Goal: Task Accomplishment & Management: Use online tool/utility

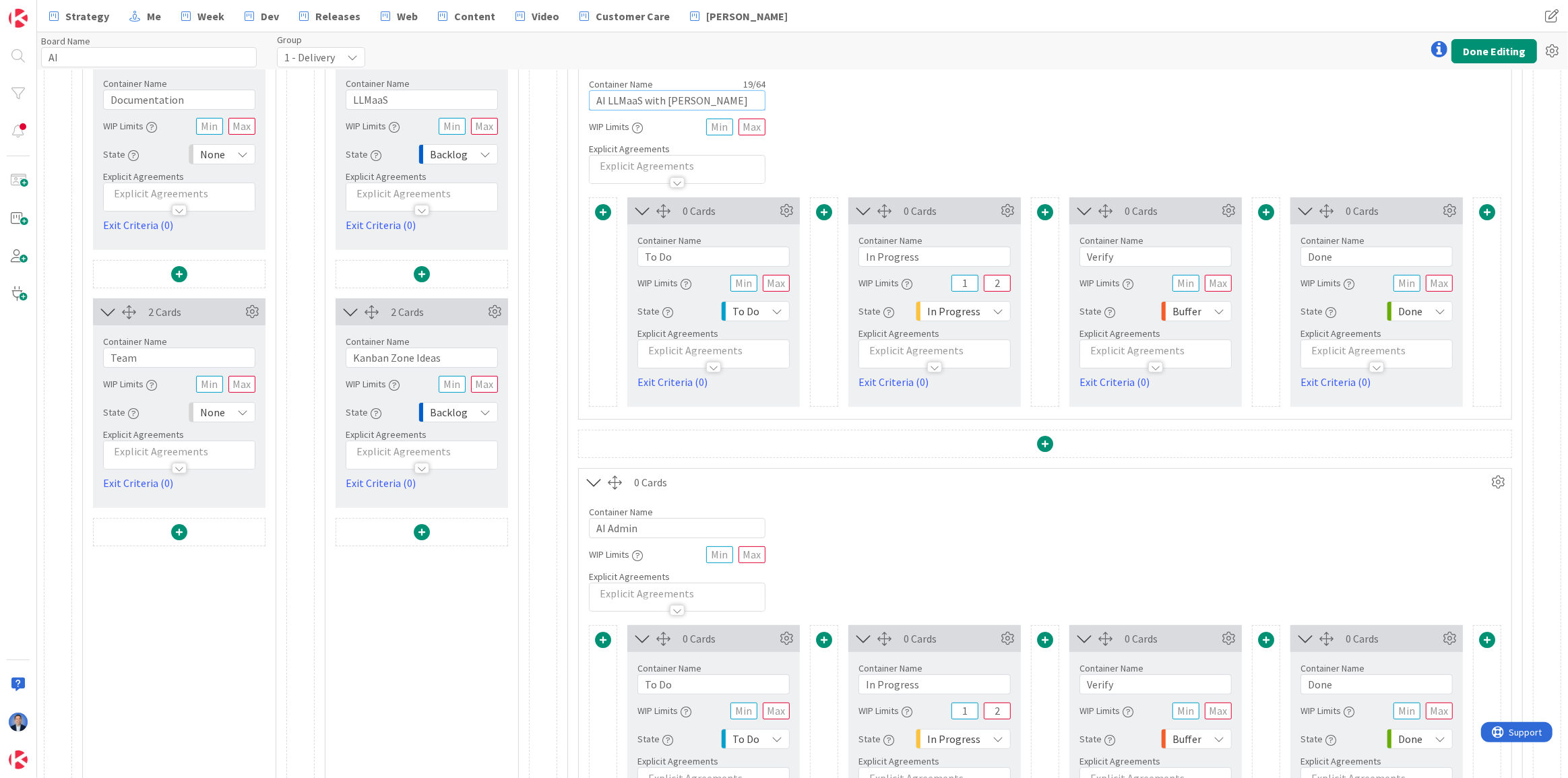
click at [598, 101] on input "AI LLMaaS with [PERSON_NAME]" at bounding box center [677, 100] width 177 height 20
click at [599, 532] on input "AI Admin" at bounding box center [677, 528] width 177 height 20
click at [639, 521] on input "AI Internal Admin" at bounding box center [677, 528] width 177 height 20
click at [639, 523] on input "AI Internal Admin" at bounding box center [677, 528] width 177 height 20
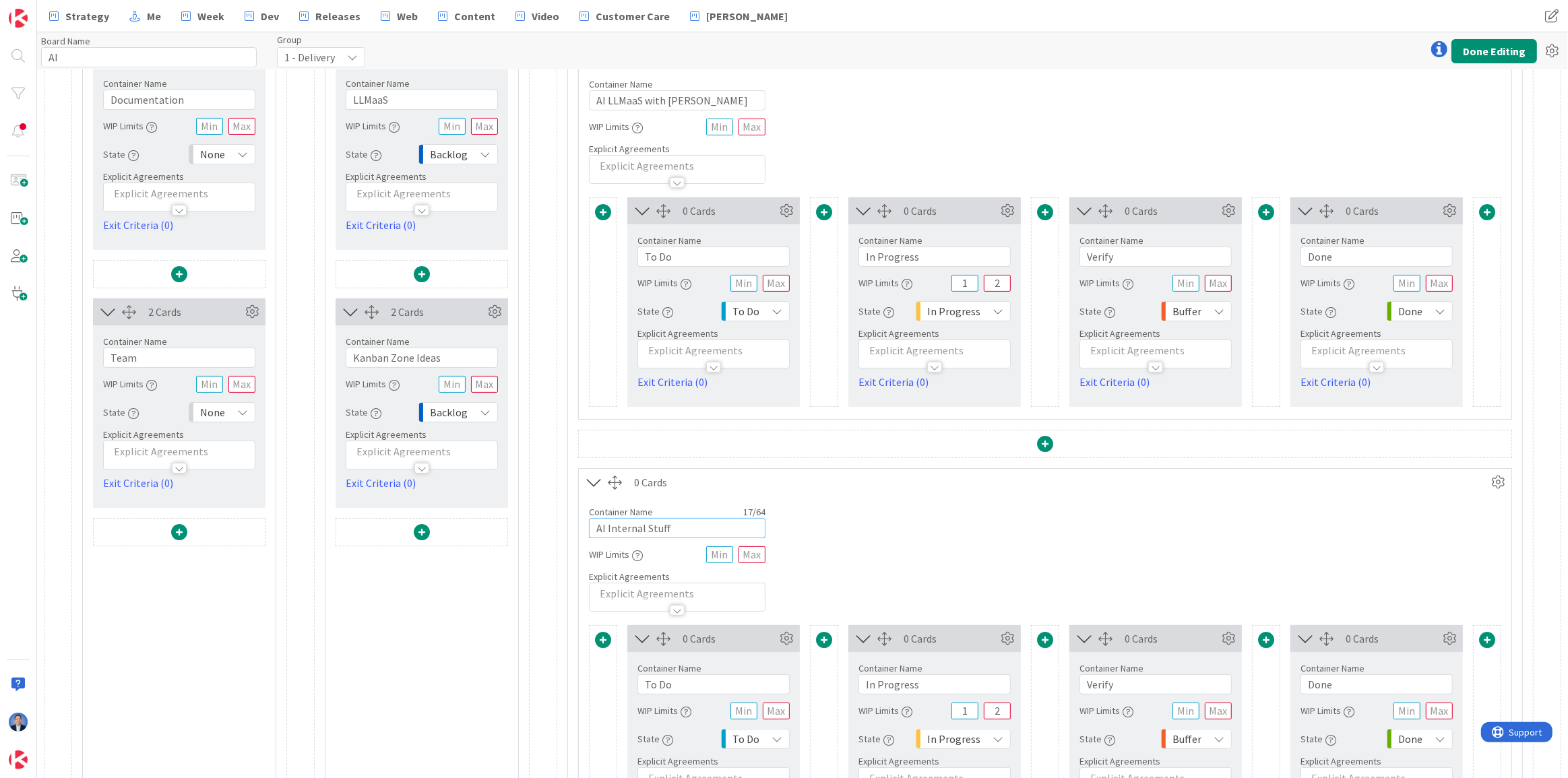
type input "AI Internal Stuff"
click at [598, 100] on input "AI LLMaaS with [PERSON_NAME]" at bounding box center [677, 100] width 177 height 20
click at [609, 99] on input "AI with LLMaaS with [PERSON_NAME]" at bounding box center [677, 100] width 177 height 20
type input "AI LLMaaS with [PERSON_NAME]"
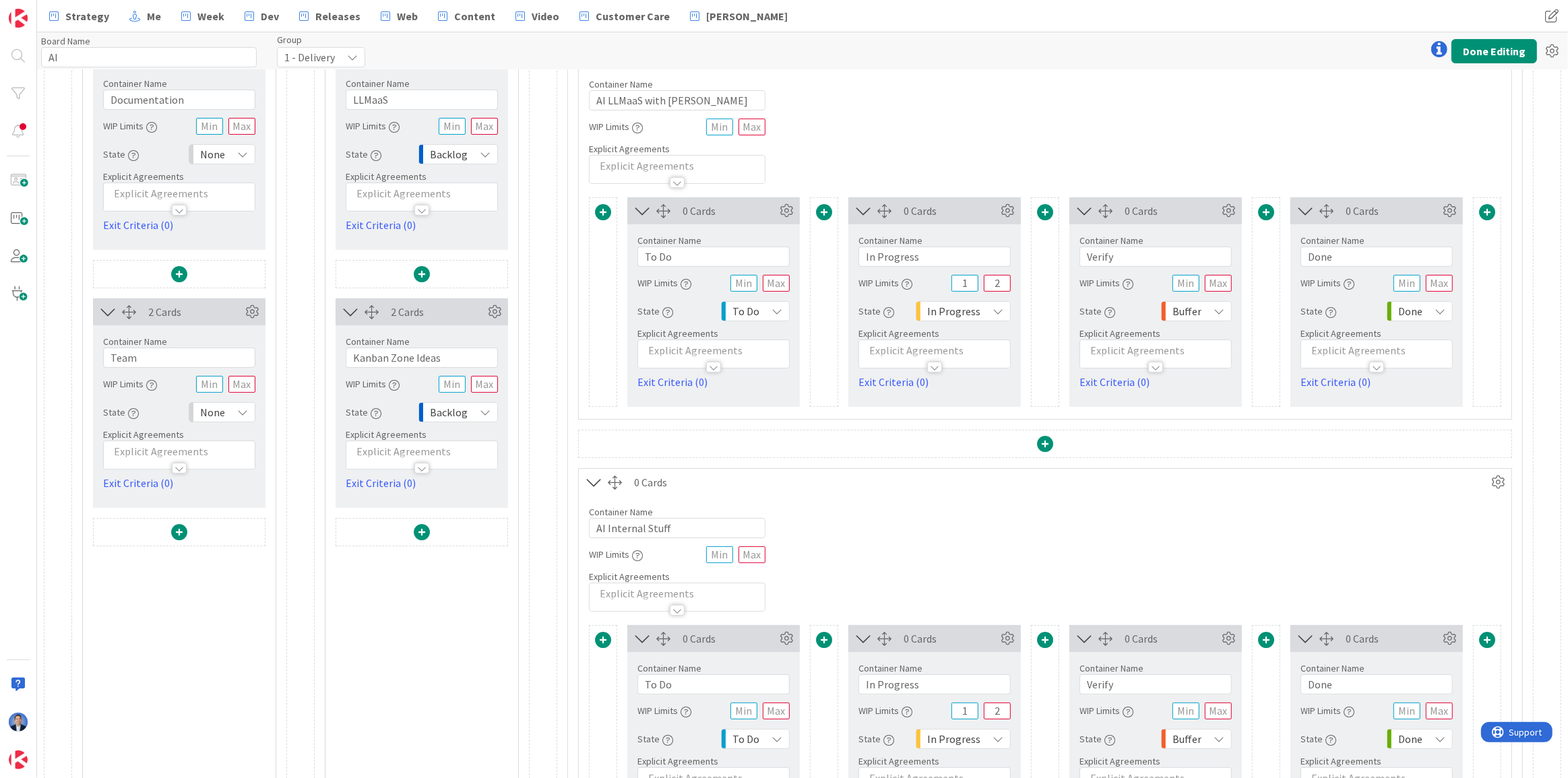
click at [921, 108] on div "Container Name 19 / 64 AI LLMaaS with [PERSON_NAME] WIP Limits Explicit Agreeme…" at bounding box center [1045, 126] width 933 height 116
click at [1471, 50] on button "Done Editing" at bounding box center [1494, 51] width 86 height 24
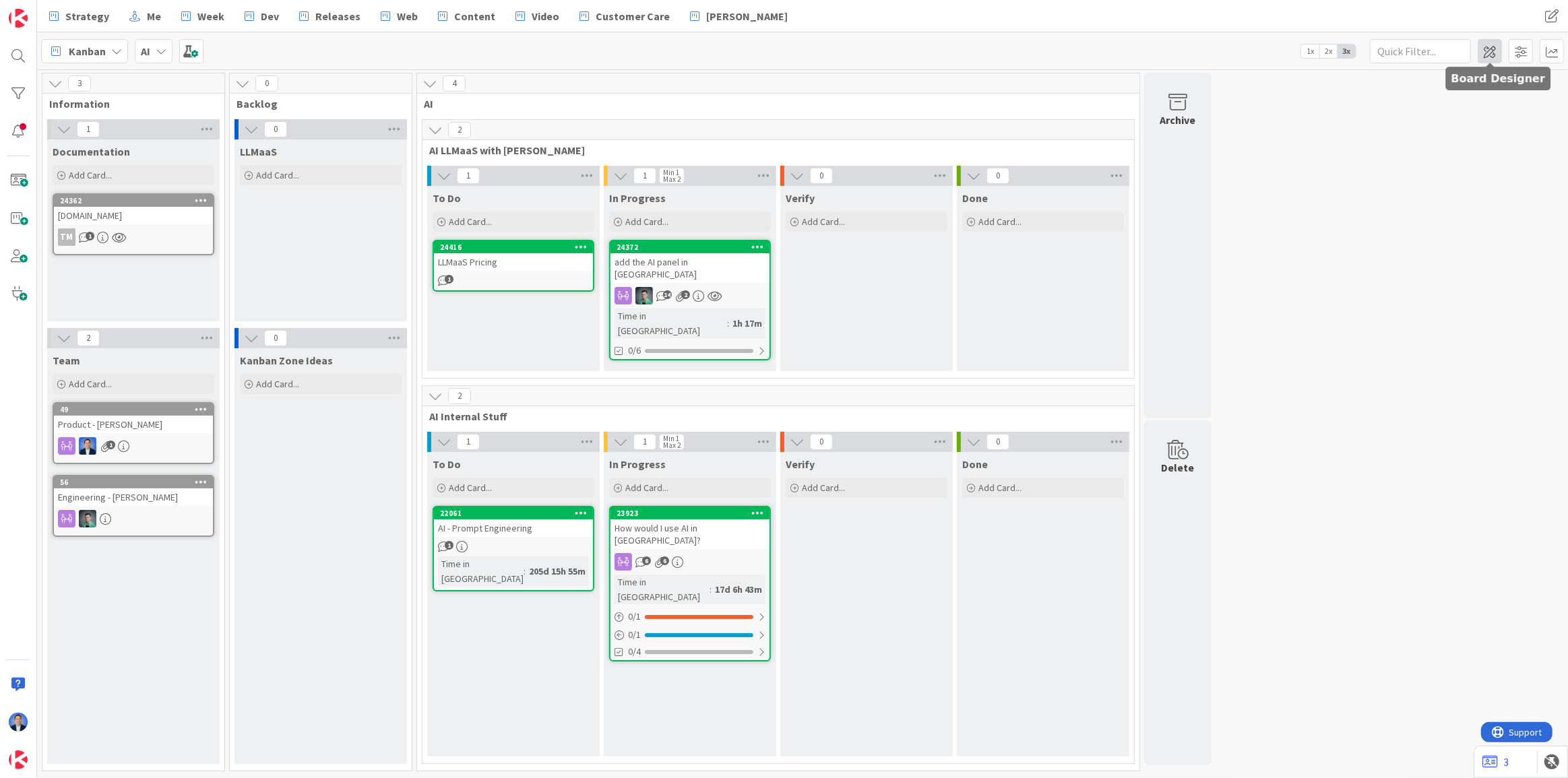
click at [1489, 57] on span at bounding box center [1490, 51] width 24 height 24
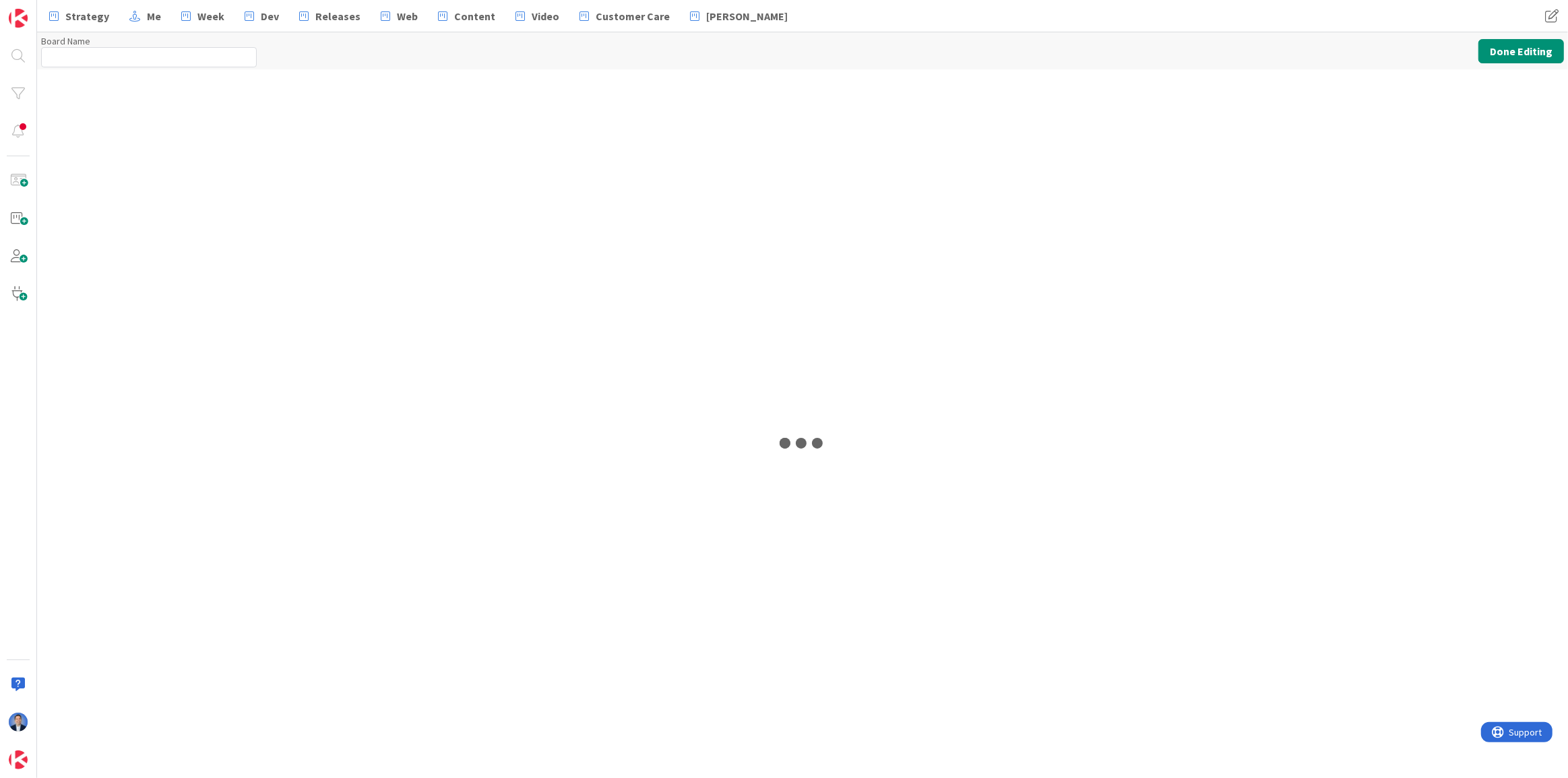
type input "AI"
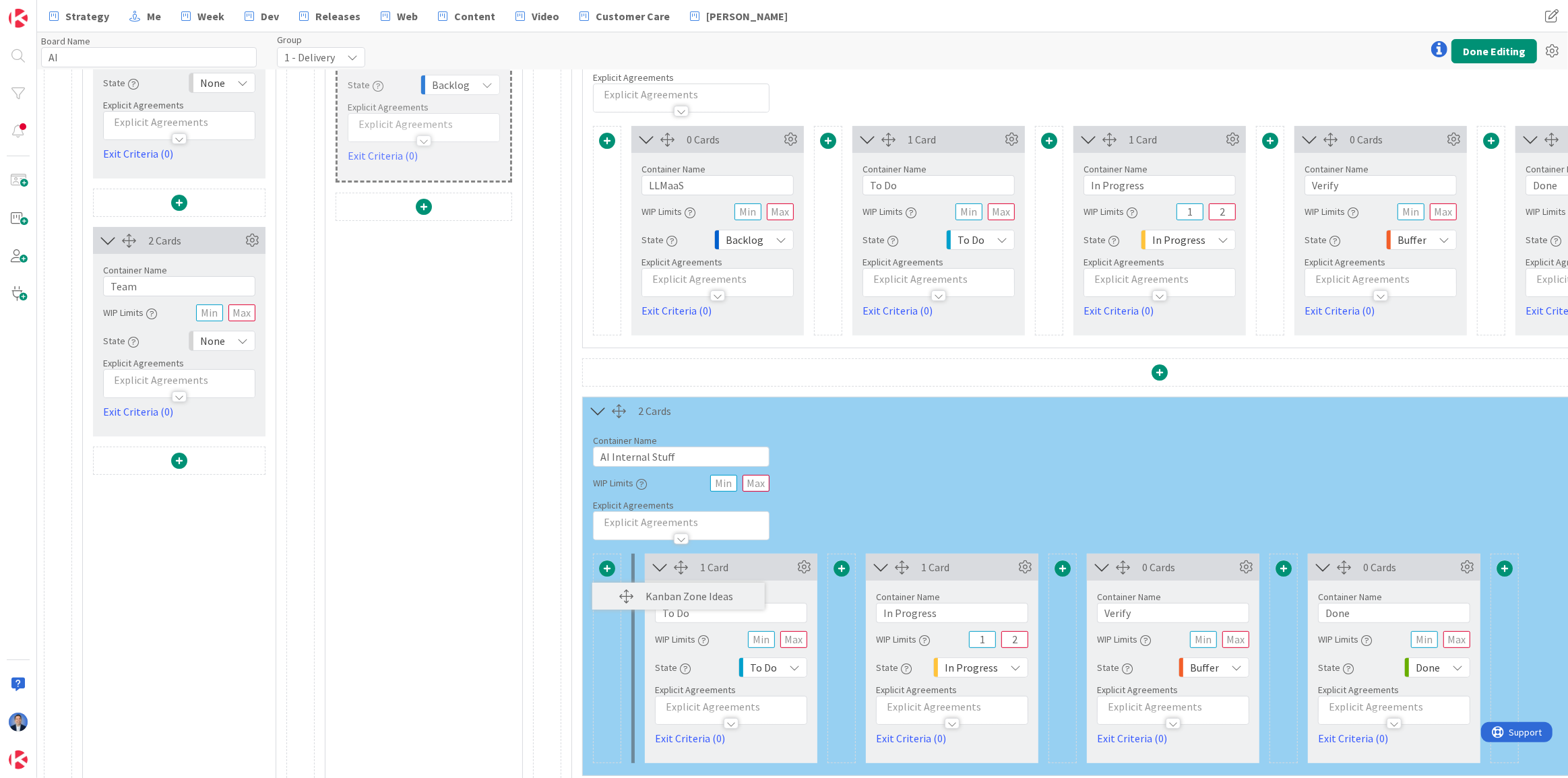
scroll to position [314, 0]
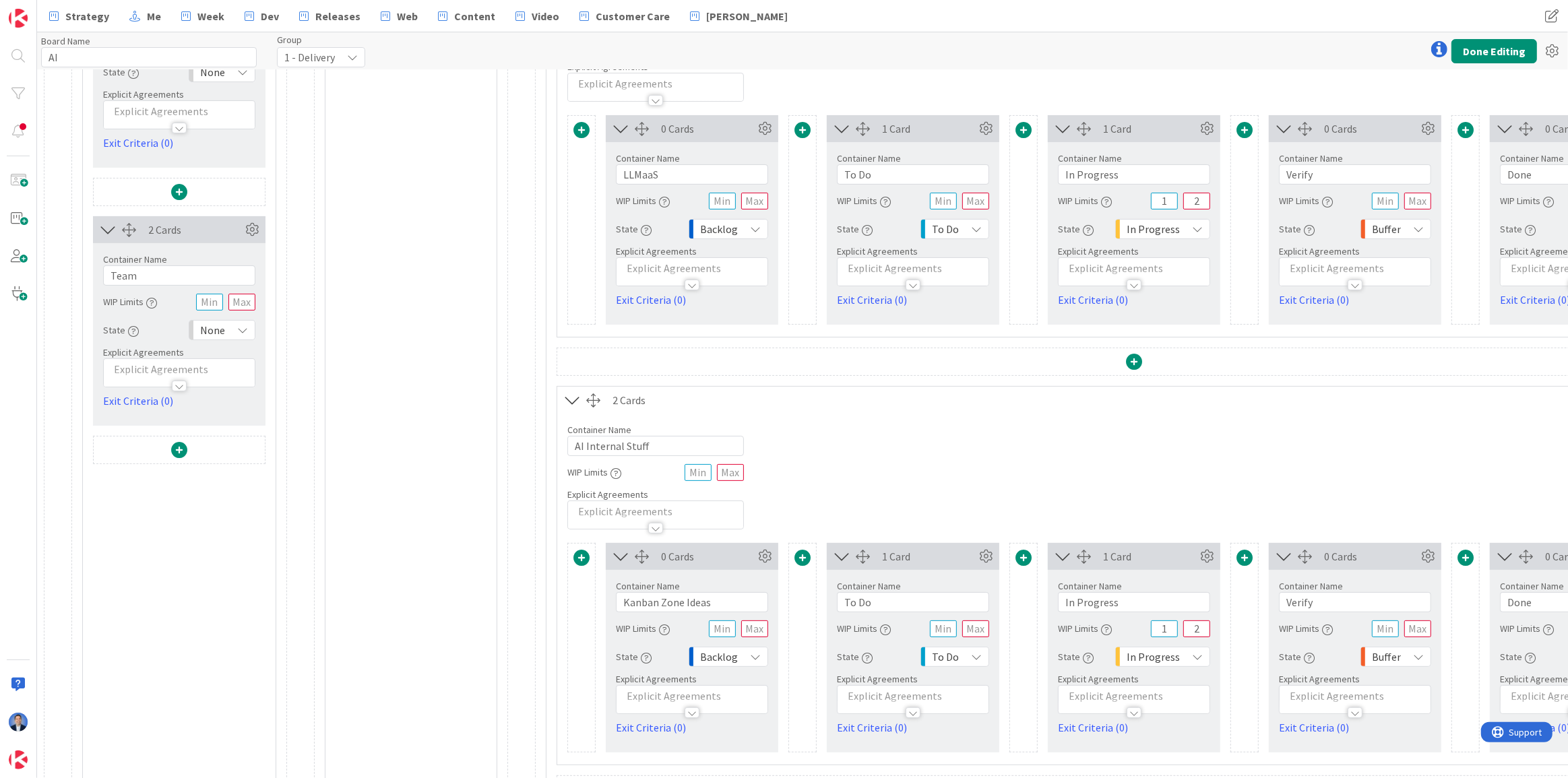
click at [882, 162] on label "Container Name" at bounding box center [869, 158] width 64 height 12
click at [883, 180] on input "To Do" at bounding box center [913, 174] width 152 height 20
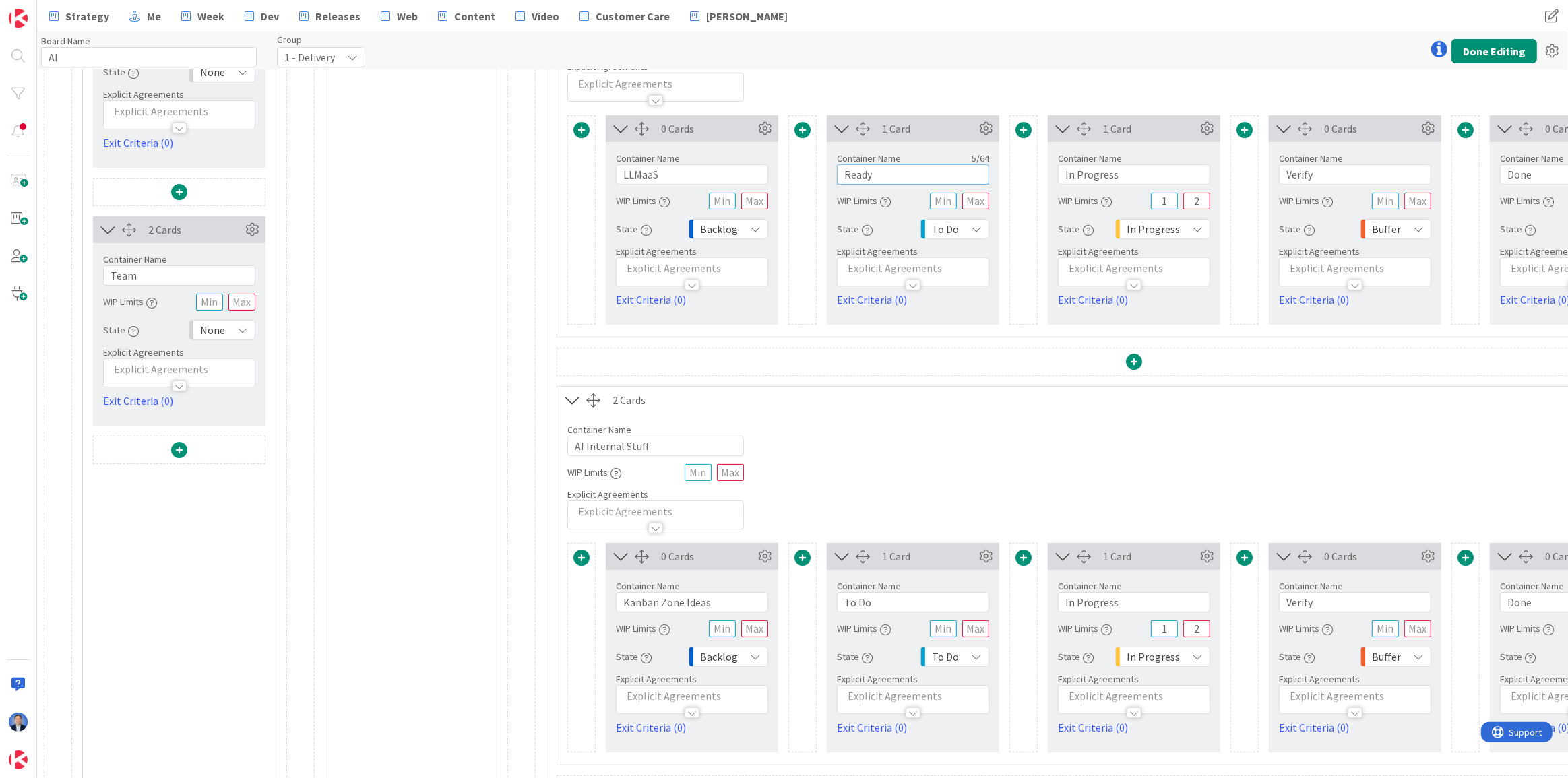
click at [865, 177] on input "Ready" at bounding box center [913, 174] width 152 height 20
type input "Ready"
click at [870, 601] on input "To Do" at bounding box center [913, 601] width 152 height 20
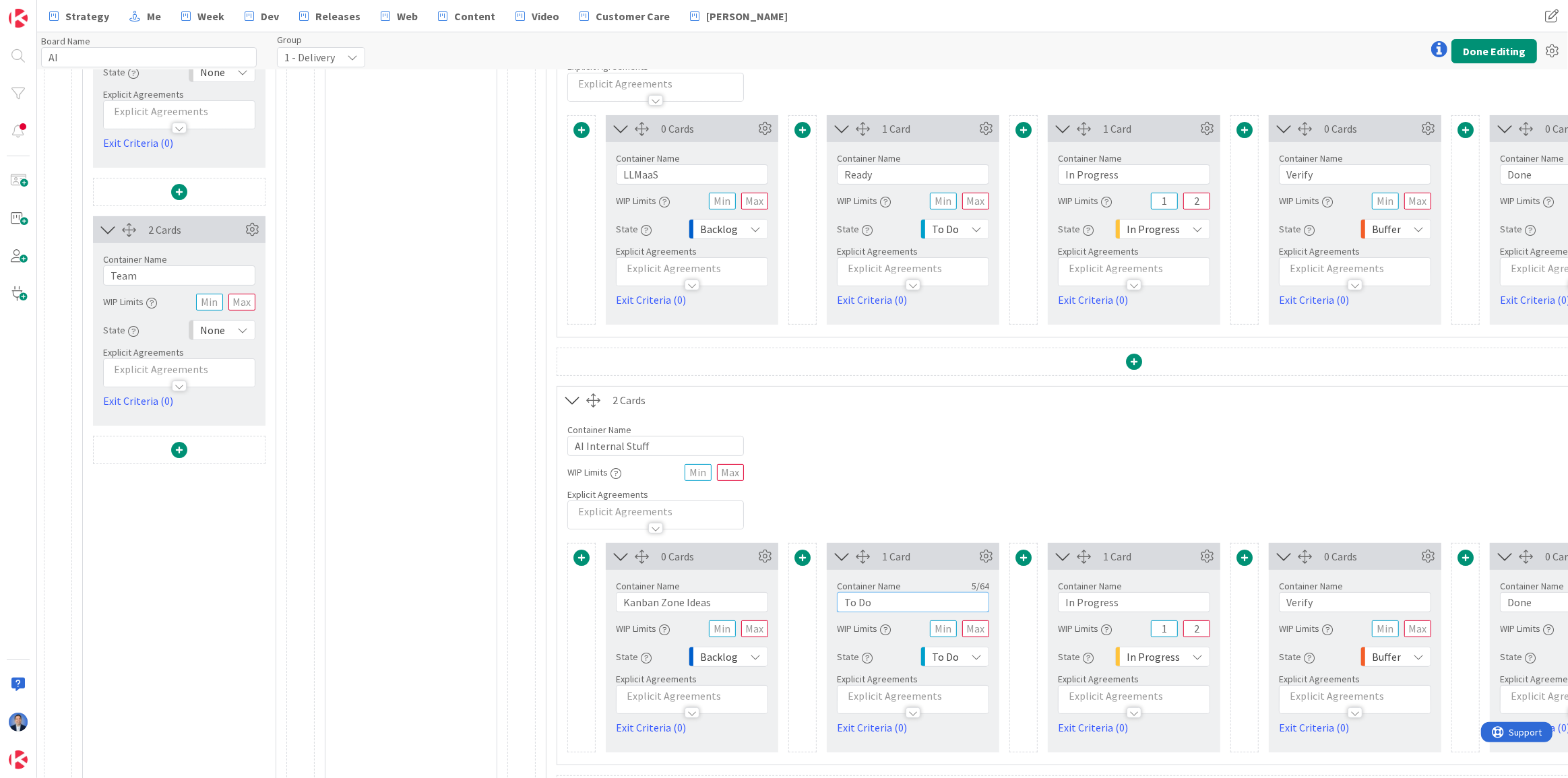
click at [870, 601] on input "To Do" at bounding box center [913, 601] width 152 height 20
paste input "Ready"
type input "Ready"
click at [621, 174] on input "LLMaaS" at bounding box center [692, 174] width 152 height 20
click at [676, 172] on input "LLMaaS" at bounding box center [692, 174] width 152 height 20
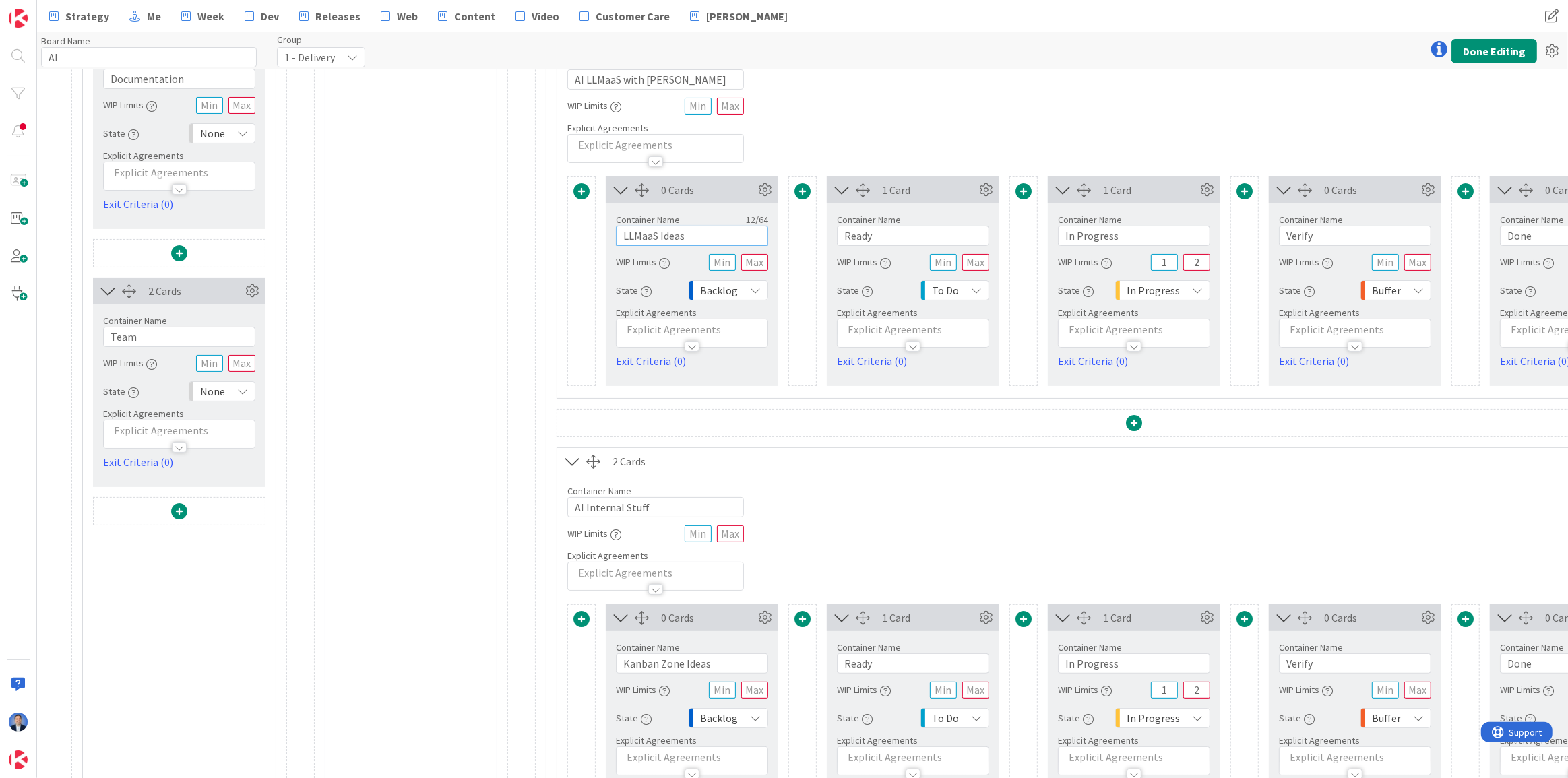
scroll to position [0, 0]
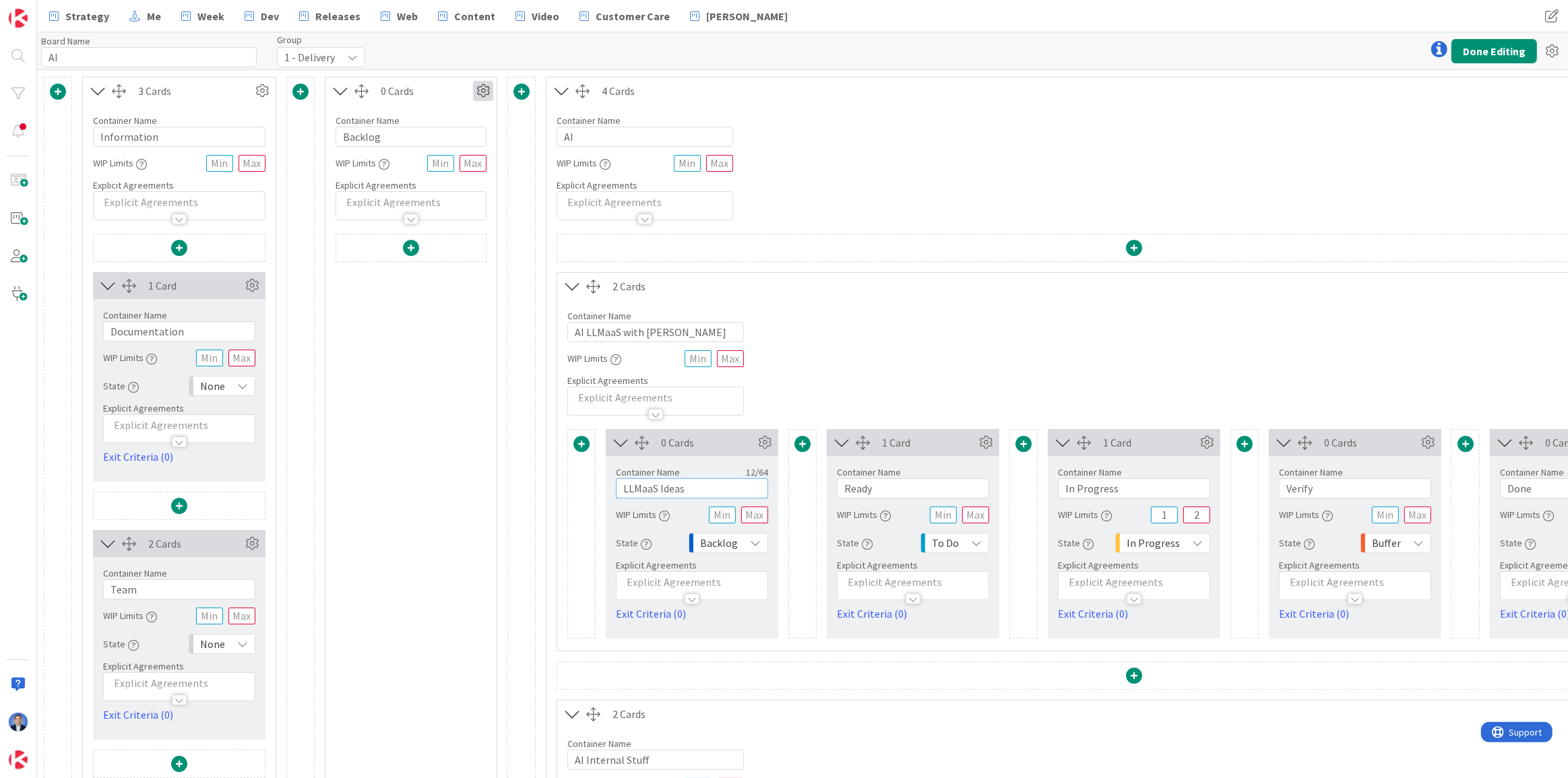
type input "LLMaaS Ideas"
click at [486, 87] on icon at bounding box center [483, 91] width 20 height 20
click at [426, 201] on span "Delete this Container" at bounding box center [384, 206] width 100 height 20
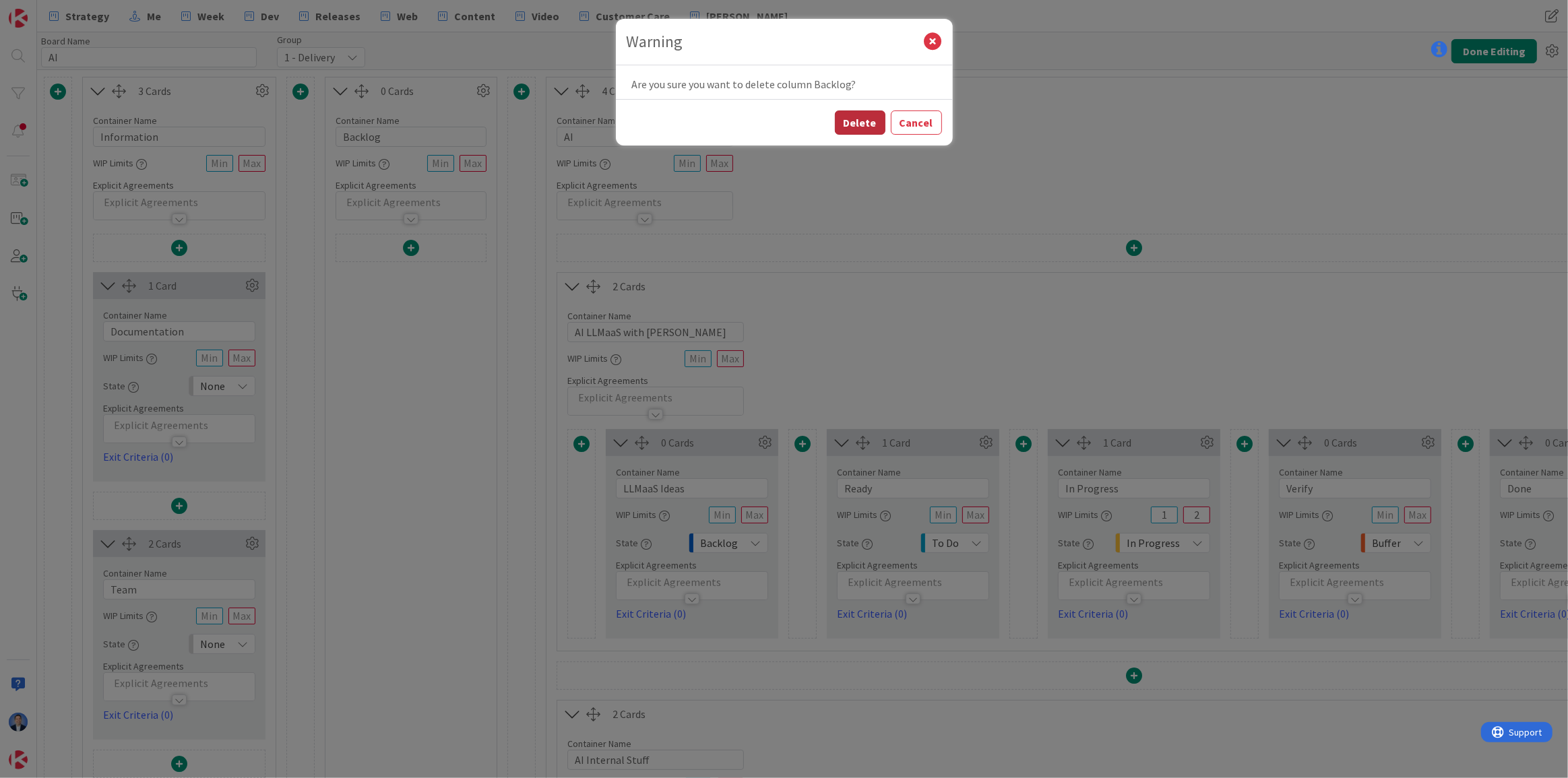
click at [863, 116] on button "Delete" at bounding box center [860, 122] width 50 height 24
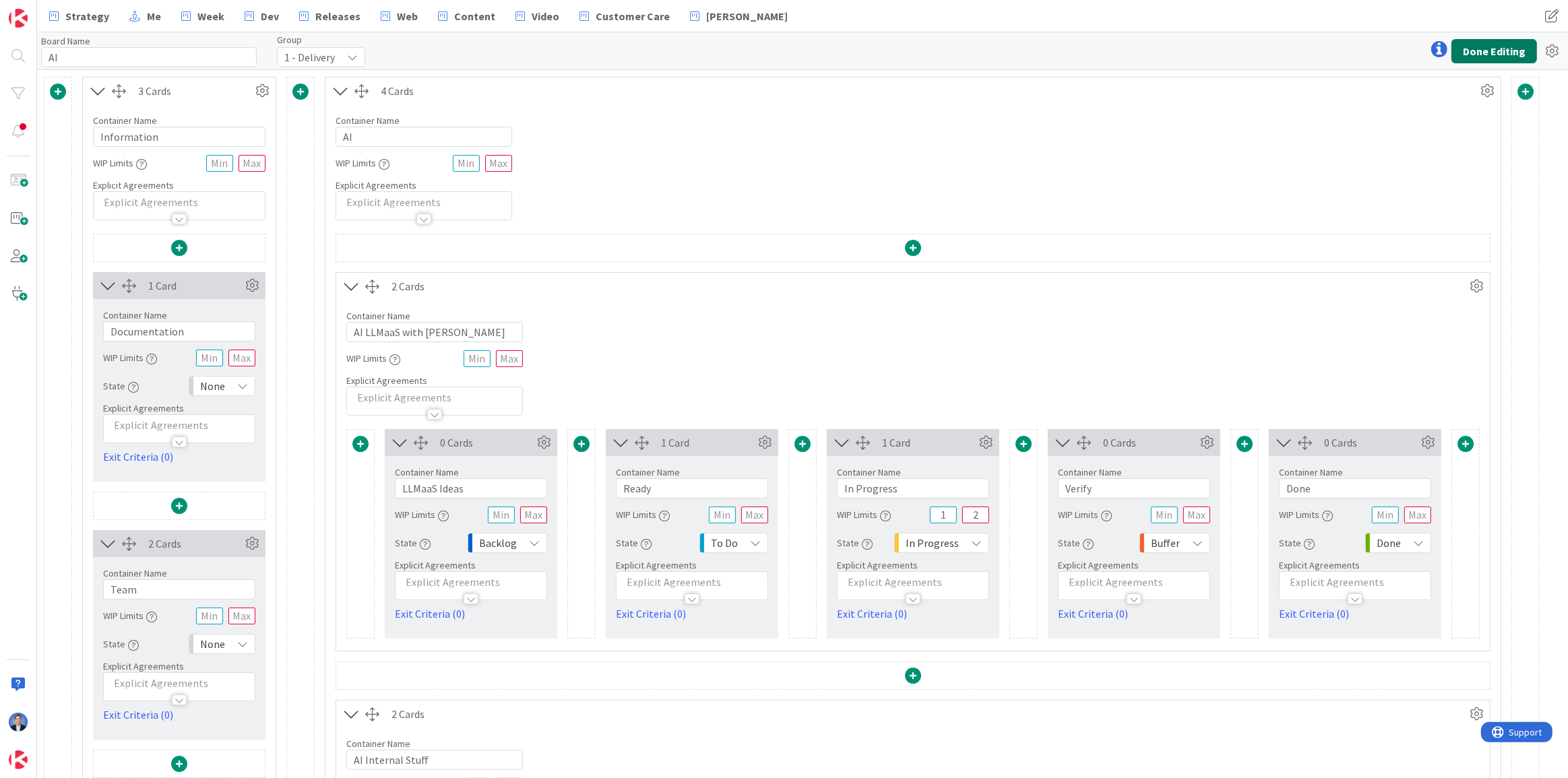
click at [1496, 52] on button "Done Editing" at bounding box center [1494, 51] width 86 height 24
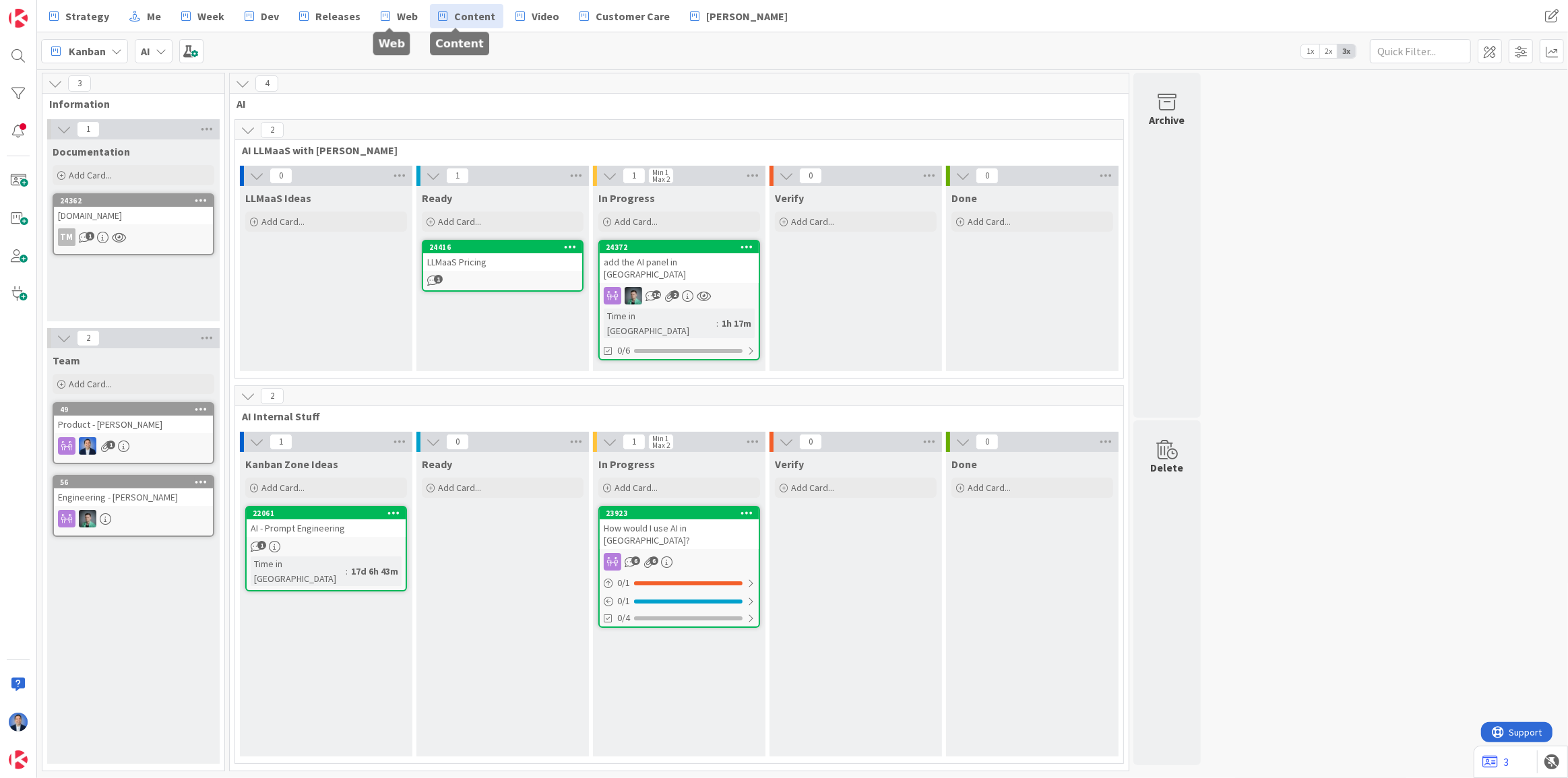
click at [454, 20] on span "Content" at bounding box center [475, 16] width 41 height 16
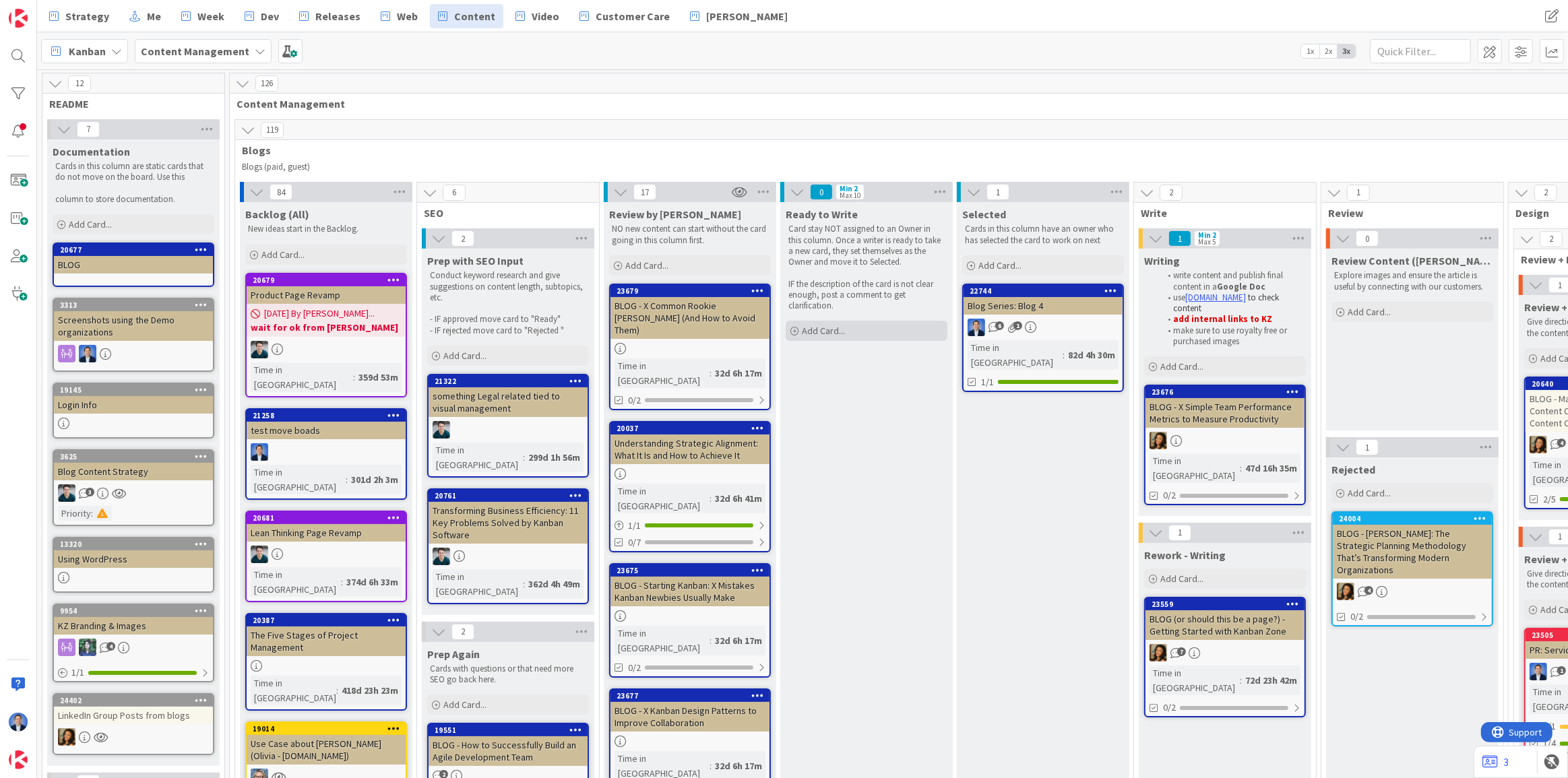
click at [859, 325] on div "Add Card..." at bounding box center [866, 330] width 162 height 20
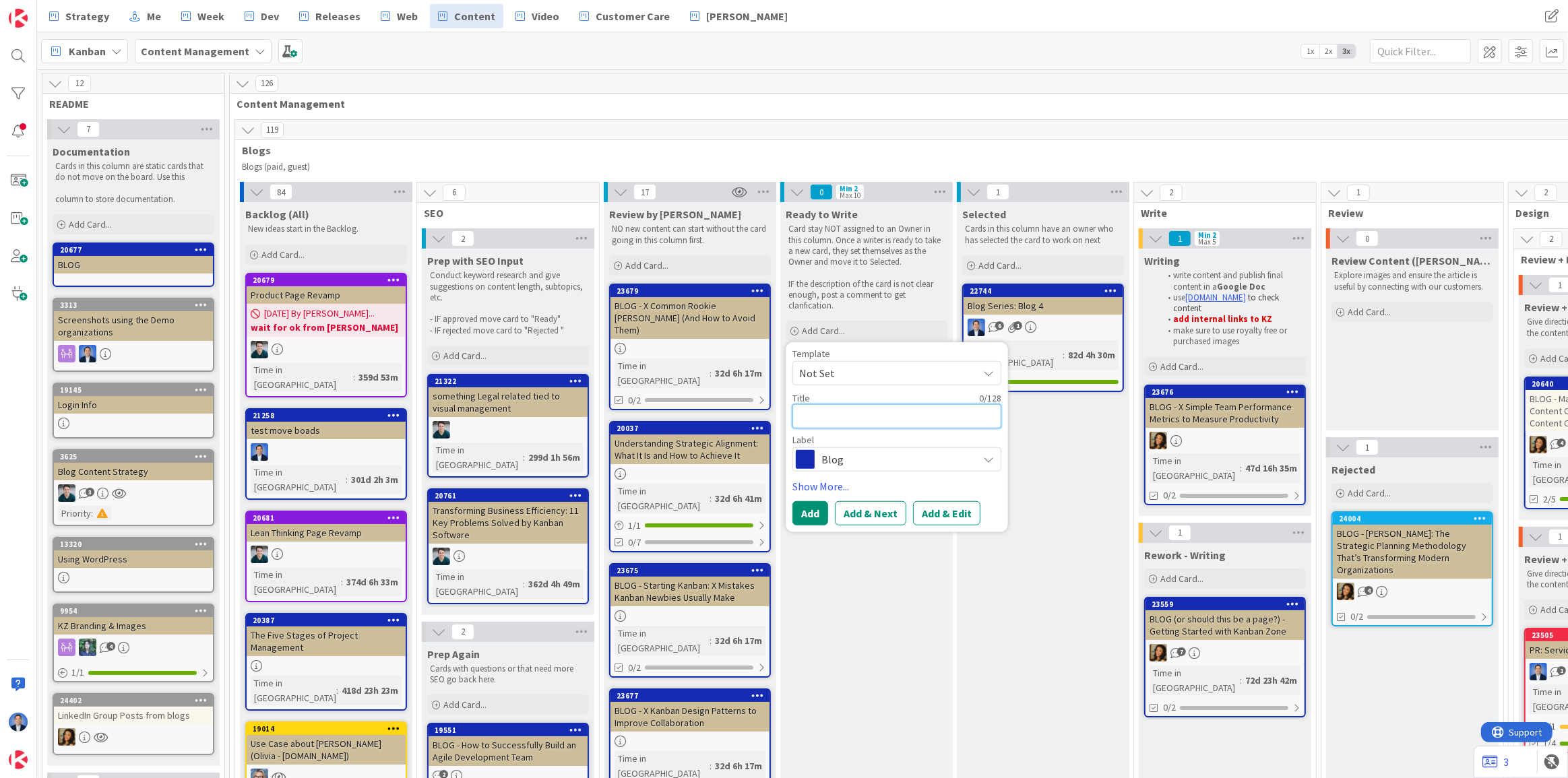
paste textarea "Software + Services: Kanban Zone Partners with Modus Institute to Help Teams Bu…"
type textarea "Software + Services: Kanban Zone Partners with Modus Institute to Help Teams Bu…"
type textarea "x"
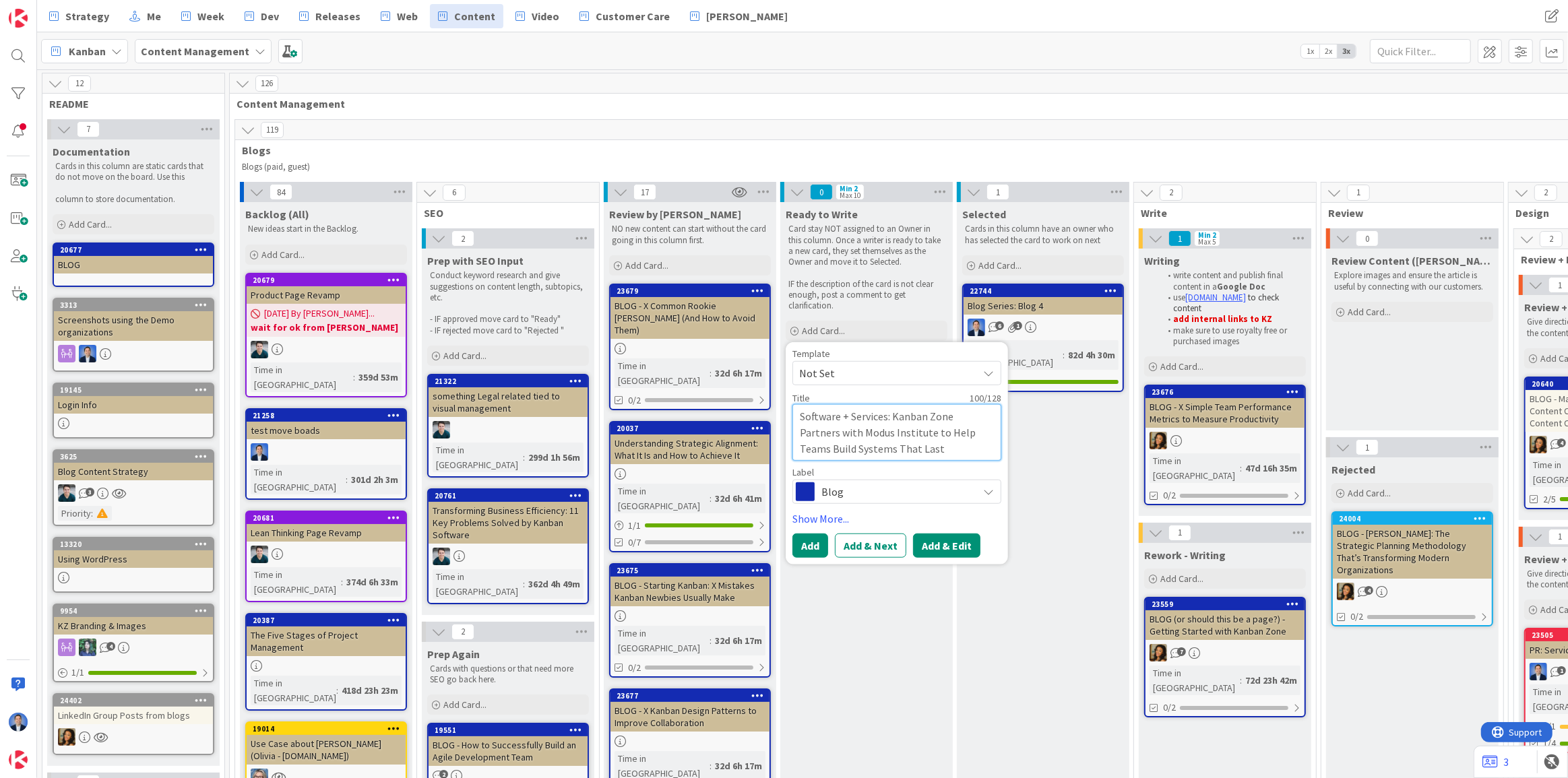
type textarea "Software + Services: Kanban Zone Partners with Modus Institute to Help Teams Bu…"
click at [951, 548] on button "Add & Edit" at bounding box center [947, 545] width 68 height 24
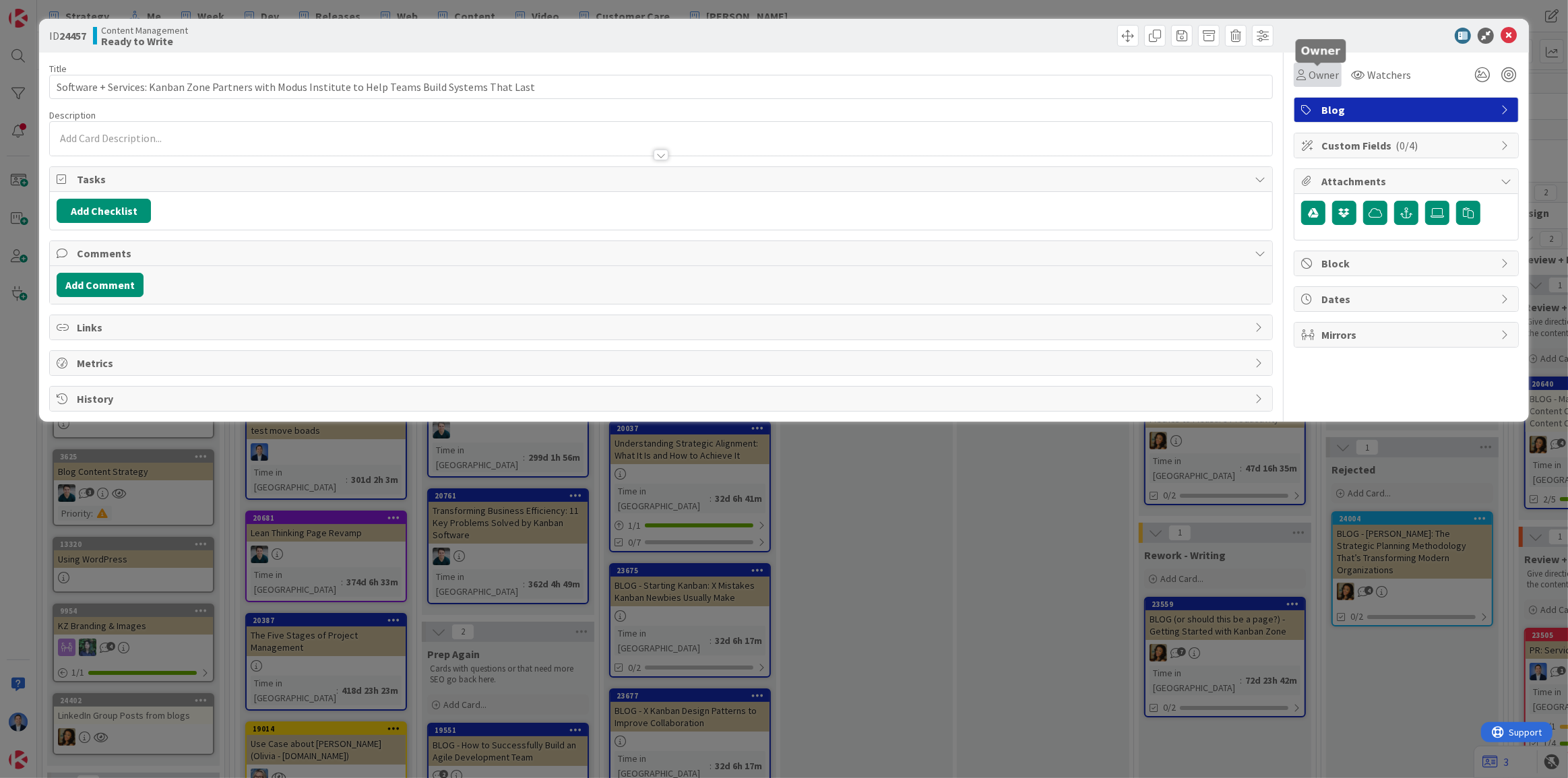
click at [1322, 68] on span "Owner" at bounding box center [1324, 75] width 30 height 16
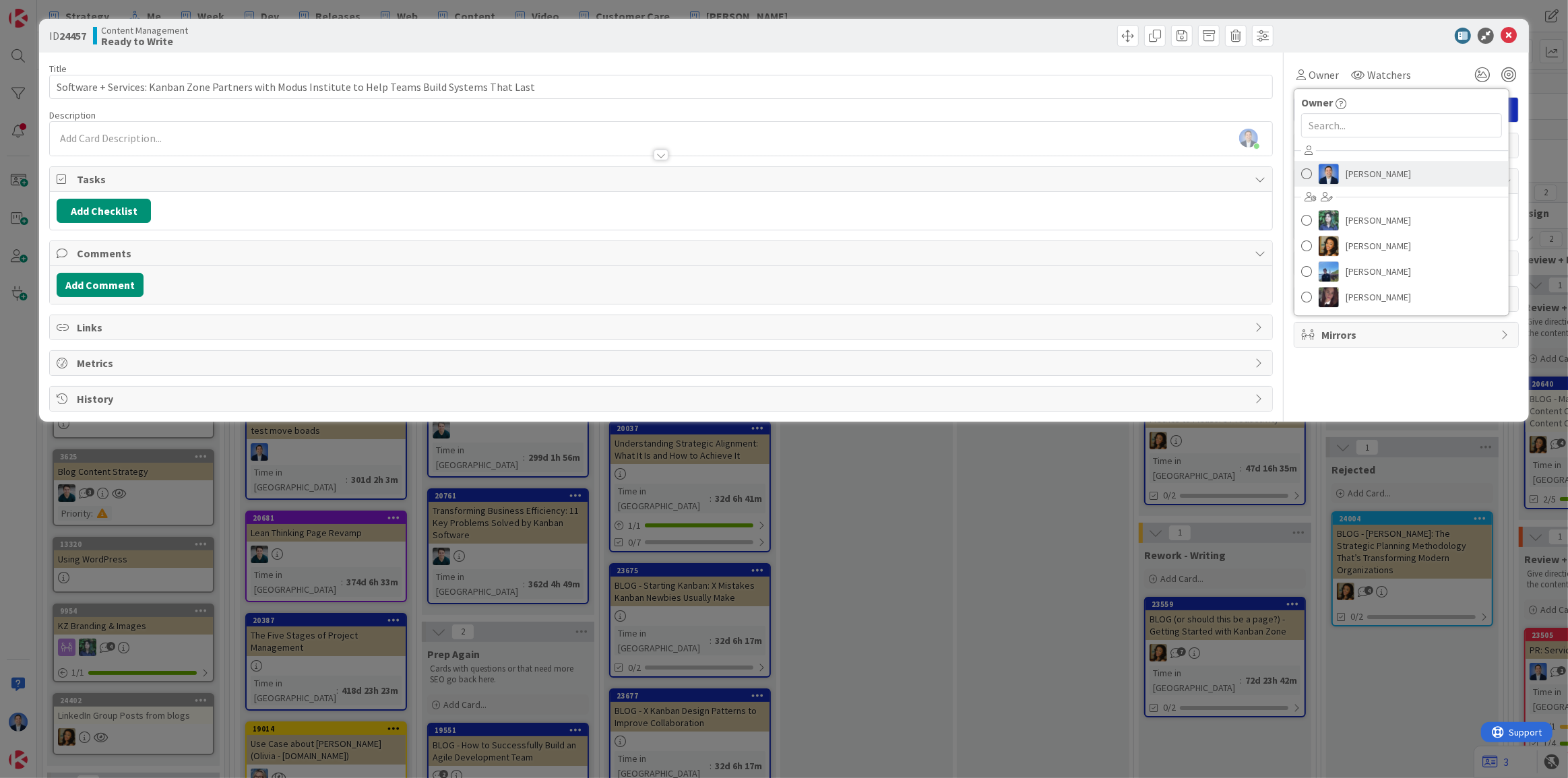
click at [1345, 175] on link "[PERSON_NAME]" at bounding box center [1401, 174] width 214 height 26
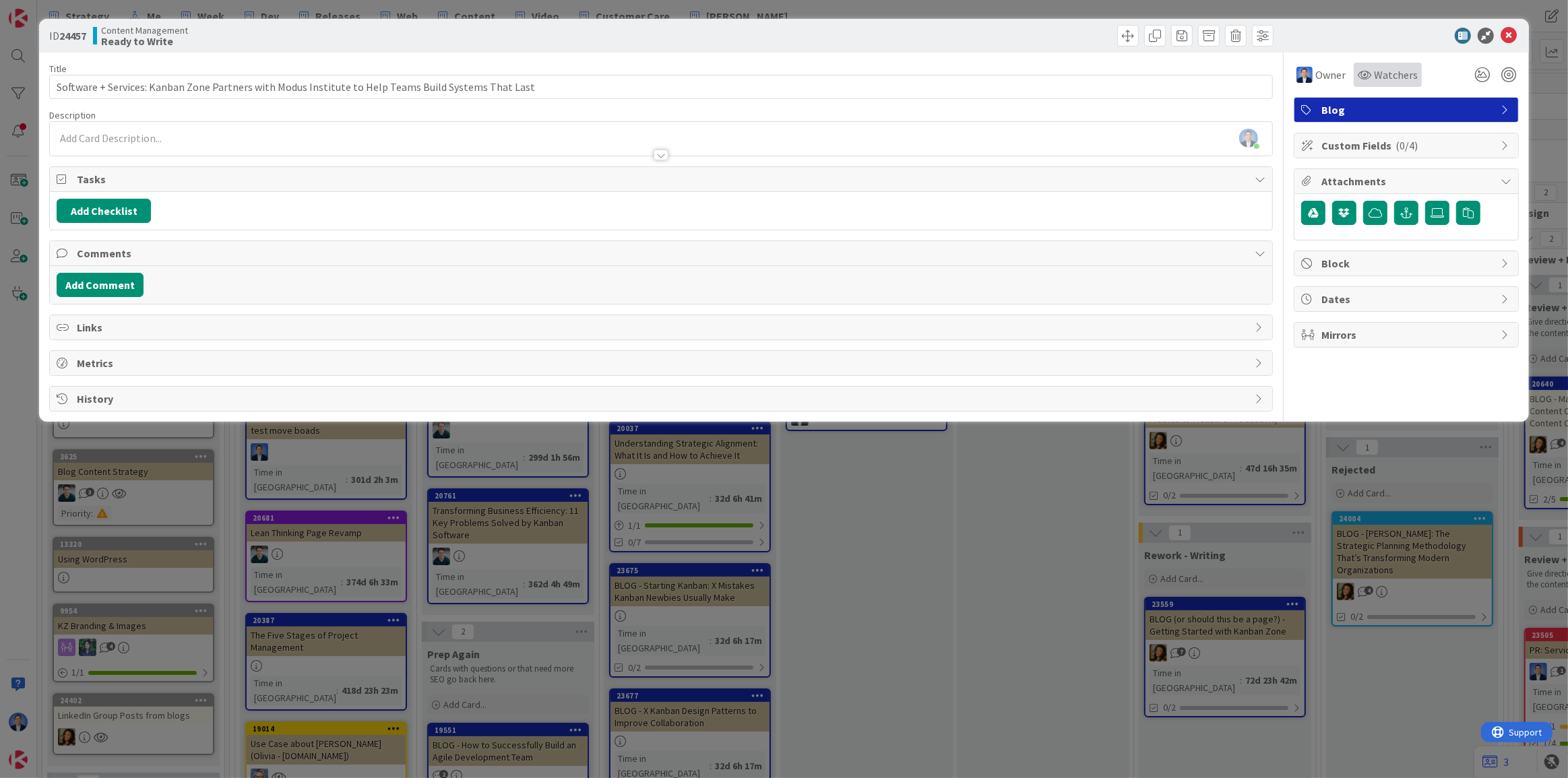
click at [1388, 68] on span "Watchers" at bounding box center [1396, 75] width 44 height 16
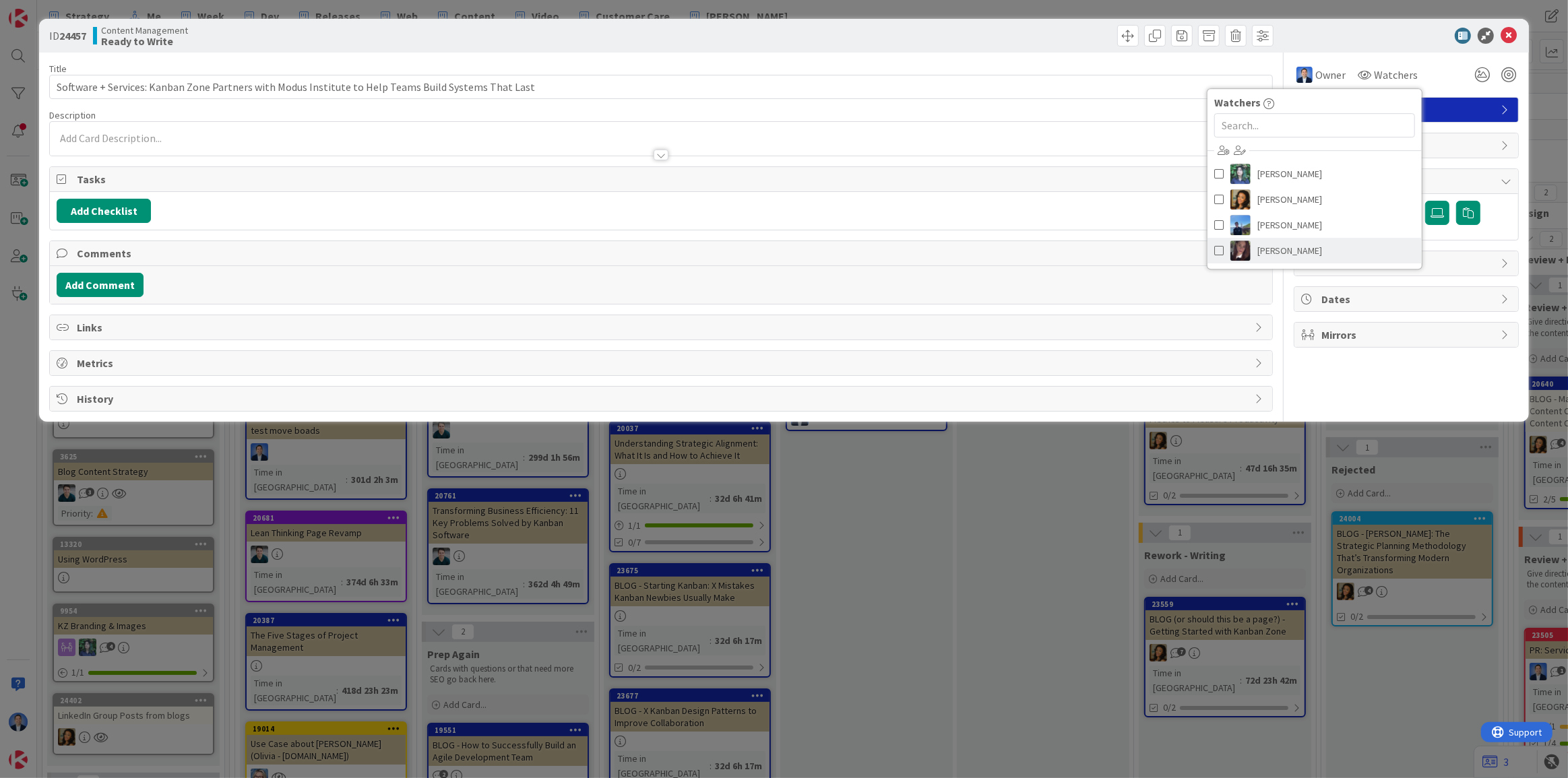
click at [1301, 252] on span "[PERSON_NAME]" at bounding box center [1290, 250] width 66 height 20
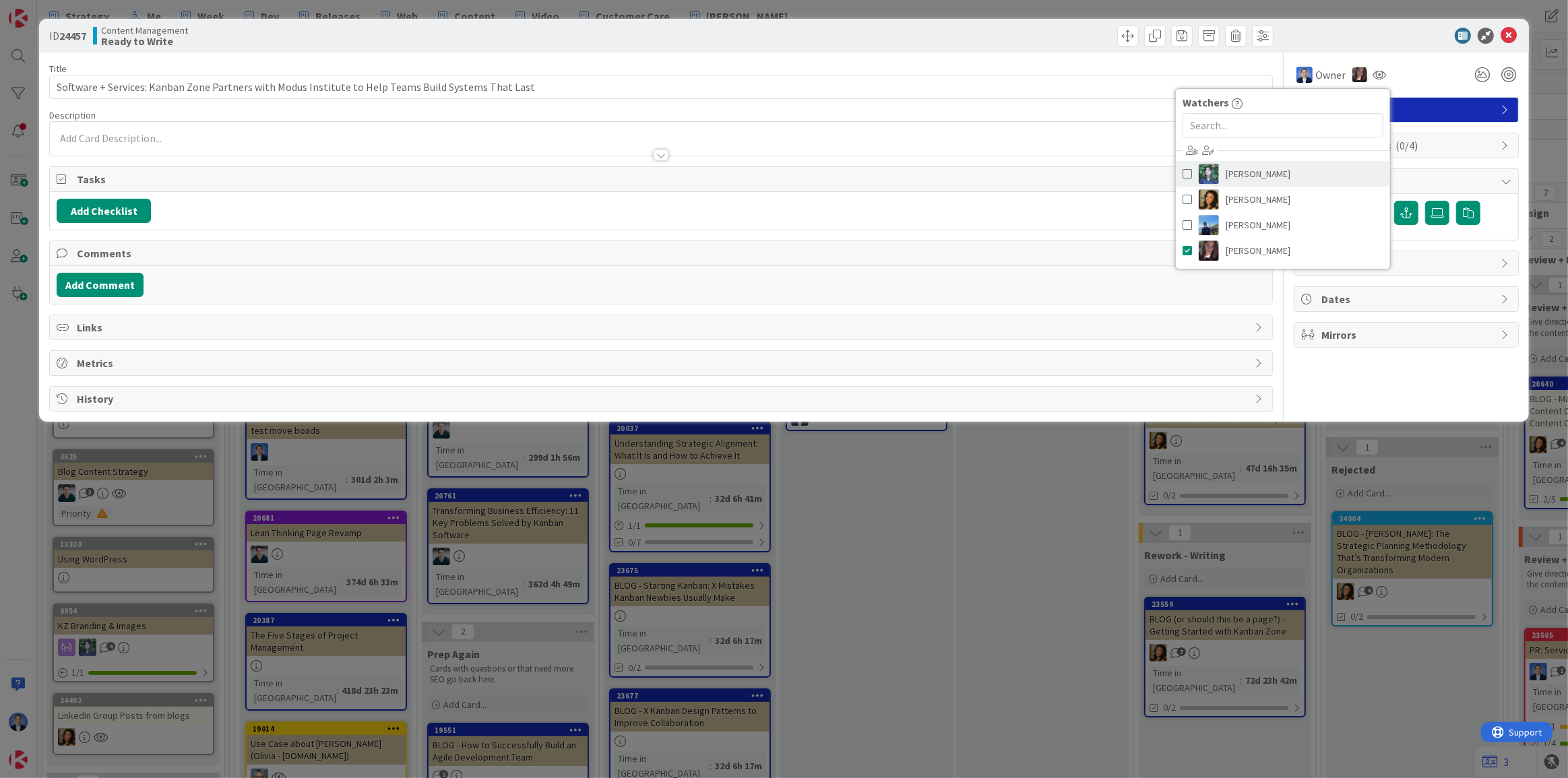
click at [1278, 174] on link "[PERSON_NAME]" at bounding box center [1282, 174] width 214 height 26
click at [1296, 200] on span "[PERSON_NAME]" at bounding box center [1275, 199] width 66 height 20
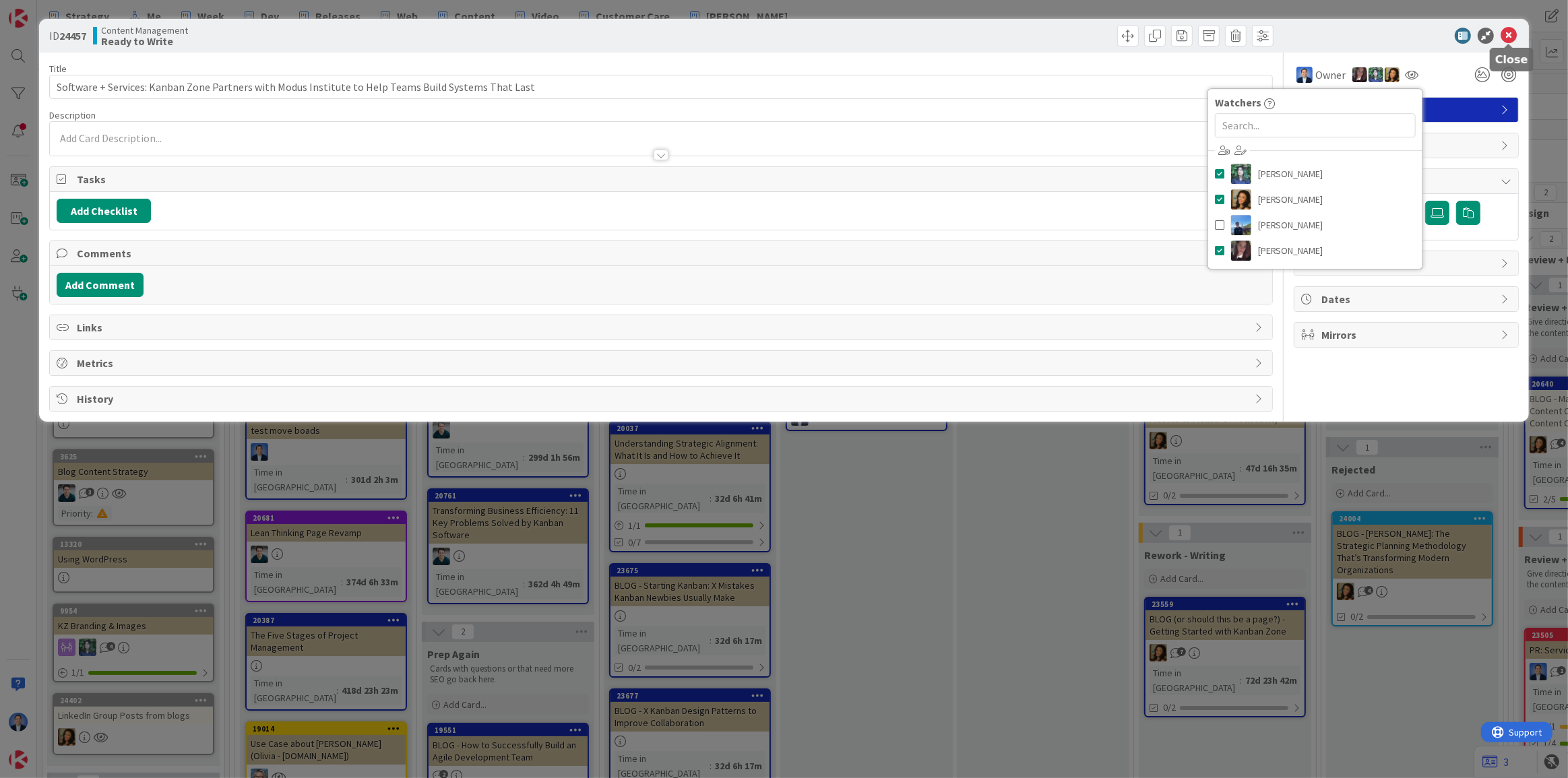
click at [1511, 31] on icon at bounding box center [1509, 36] width 16 height 16
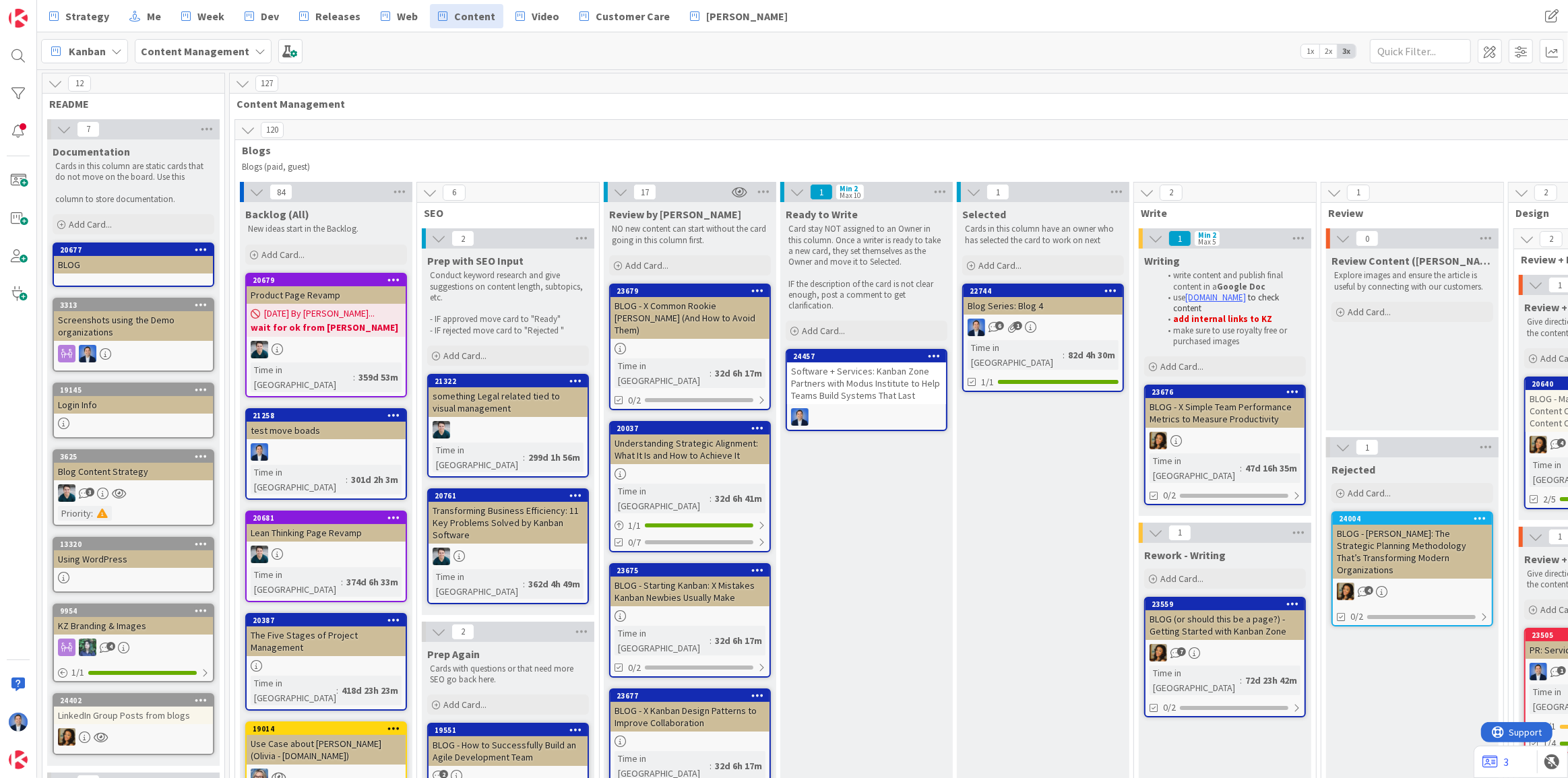
click at [888, 373] on div "Software + Services: Kanban Zone Partners with Modus Institute to Help Teams Bu…" at bounding box center [866, 383] width 159 height 42
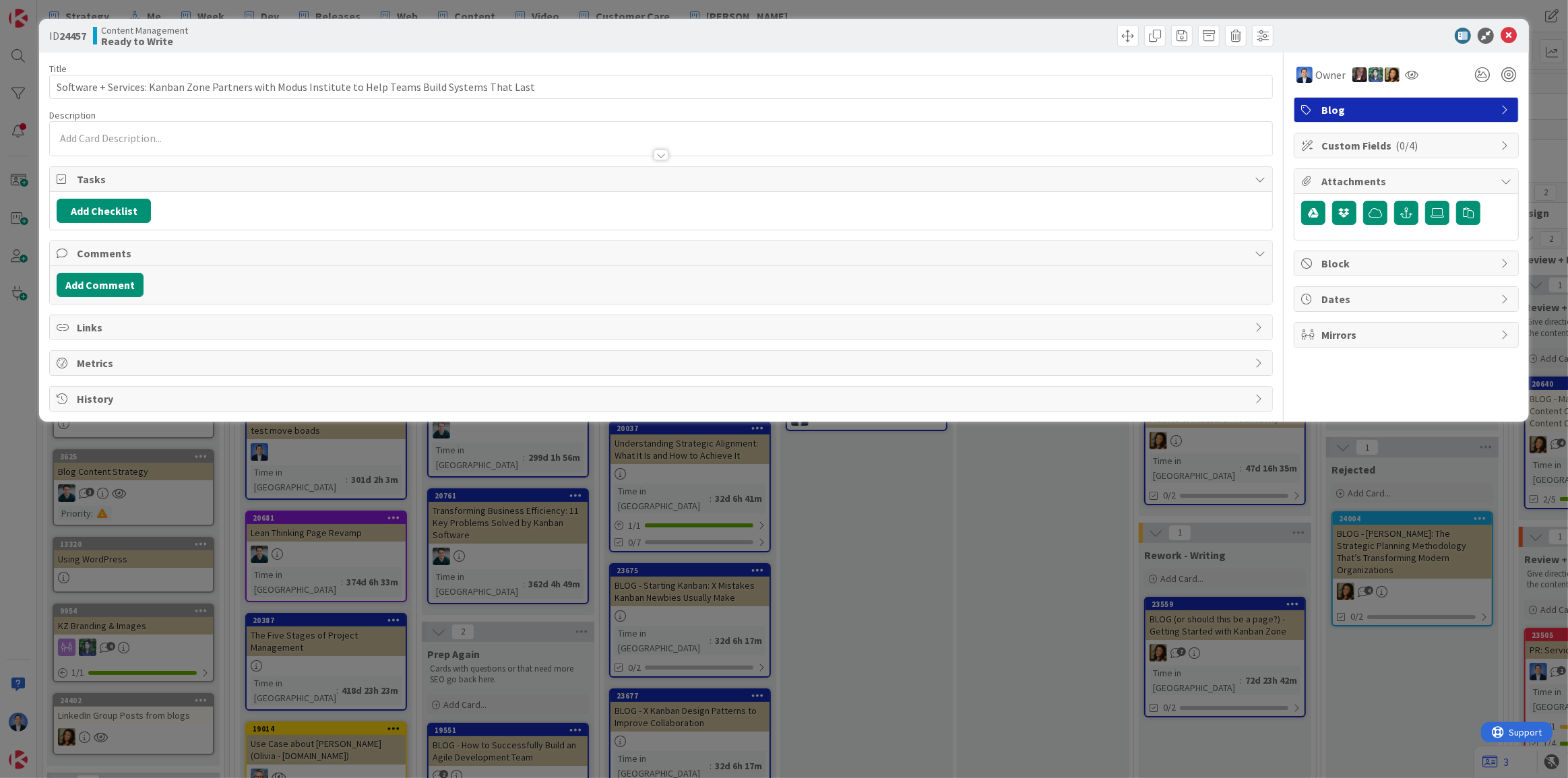
click at [249, 146] on div at bounding box center [660, 149] width 1222 height 14
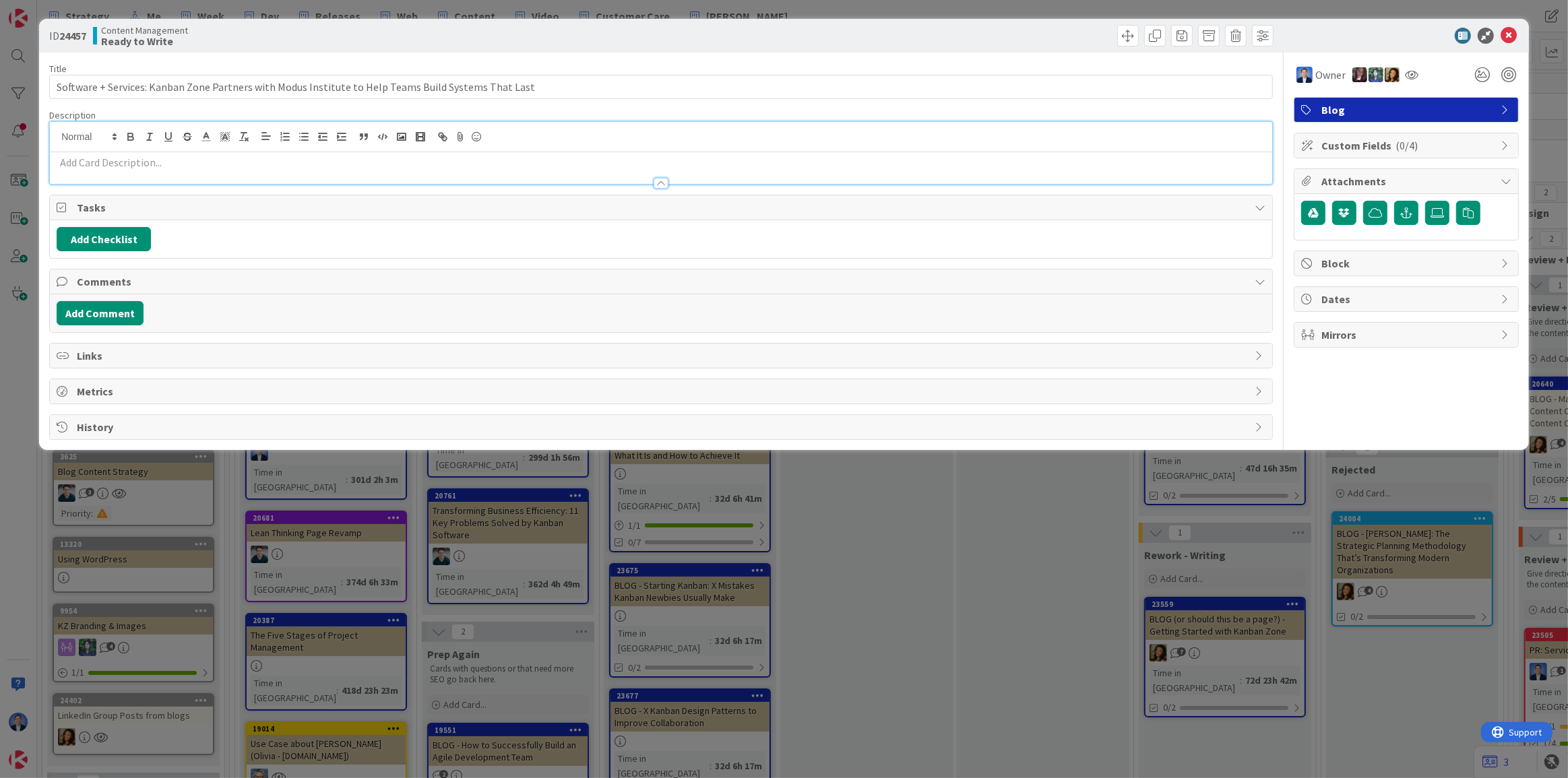
click at [229, 156] on p at bounding box center [661, 163] width 1209 height 15
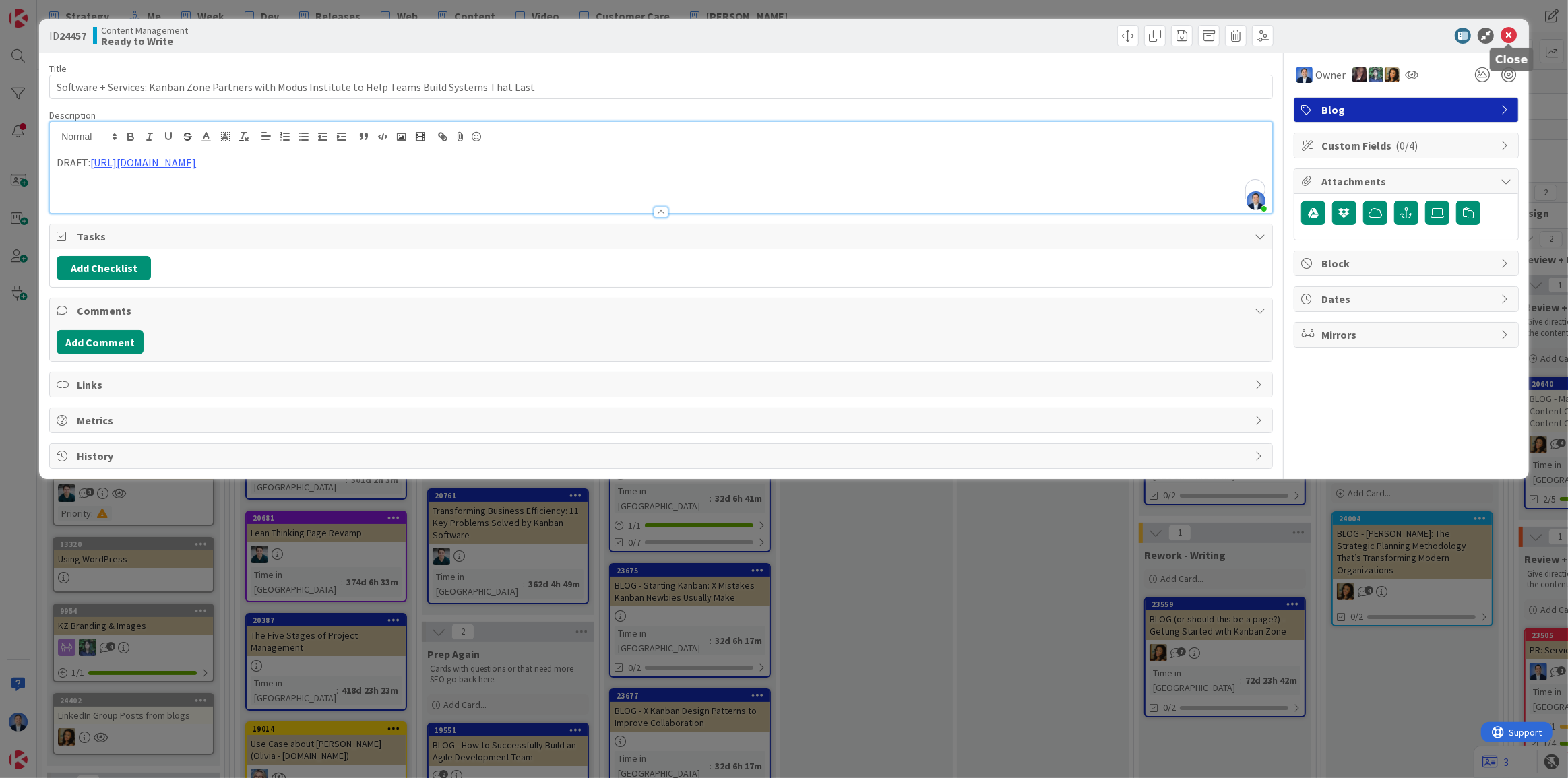
click at [1511, 35] on icon at bounding box center [1509, 36] width 16 height 16
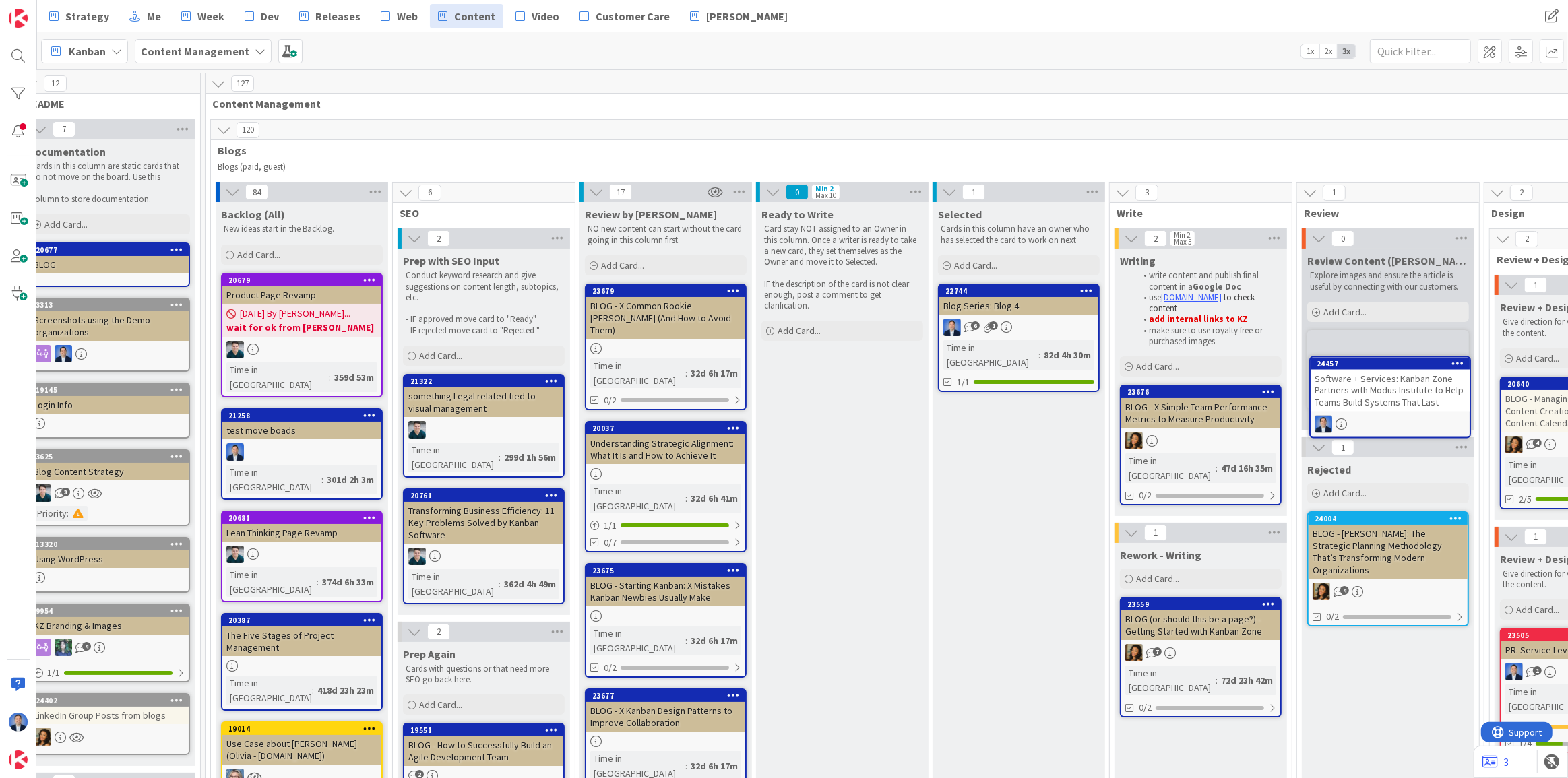
scroll to position [0, 33]
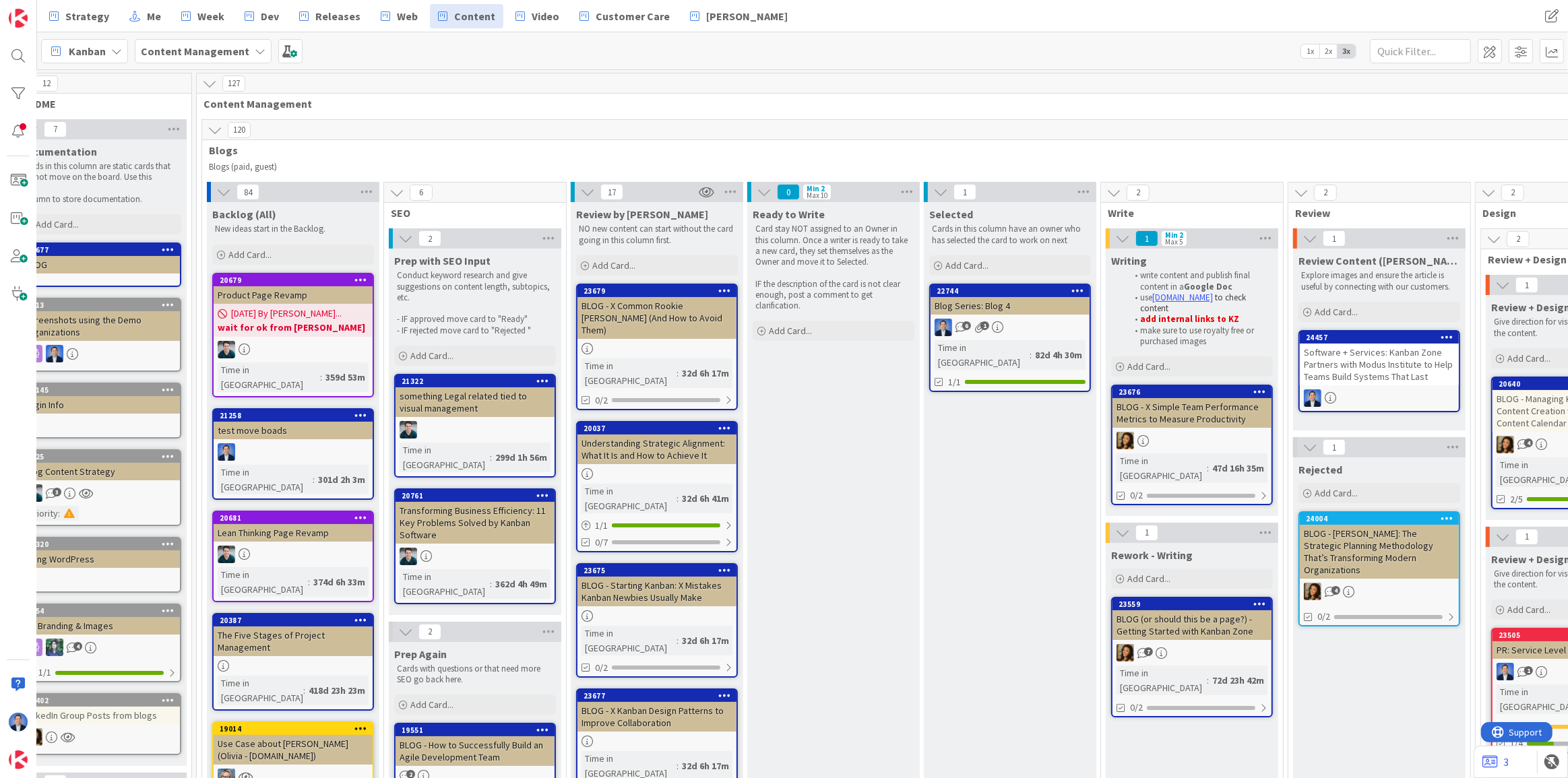
click at [1359, 347] on div "Software + Services: Kanban Zone Partners with Modus Institute to Help Teams Bu…" at bounding box center [1380, 364] width 159 height 42
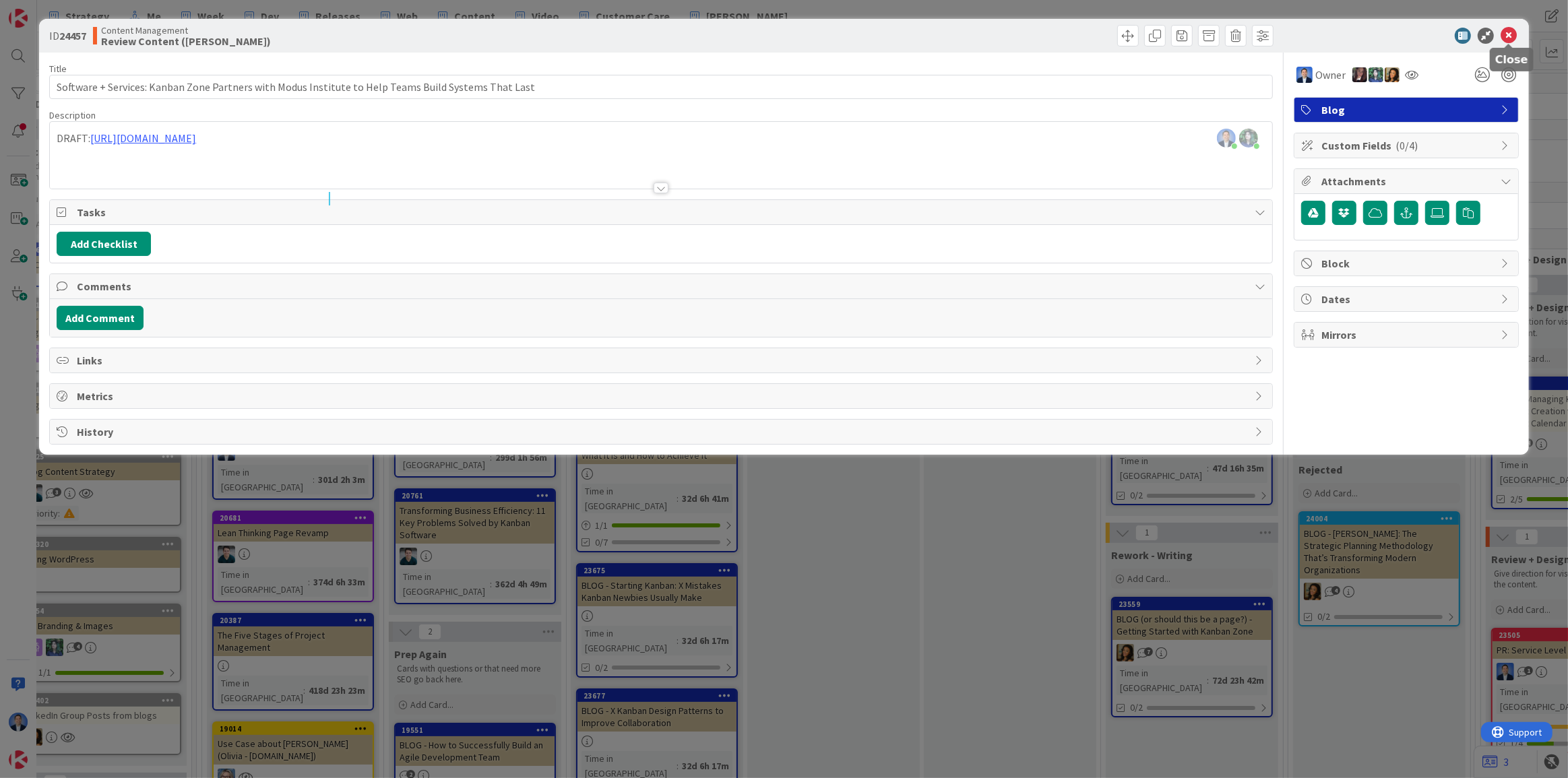
click at [1507, 38] on icon at bounding box center [1509, 36] width 16 height 16
click at [1507, 39] on div at bounding box center [1521, 51] width 87 height 24
